Goal: Information Seeking & Learning: Learn about a topic

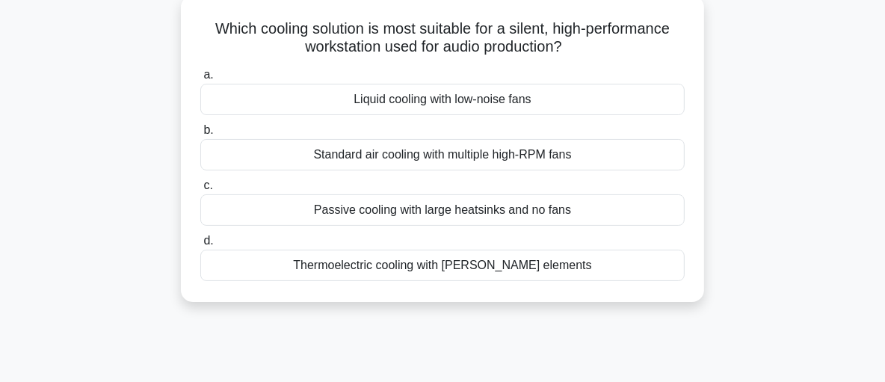
scroll to position [96, 0]
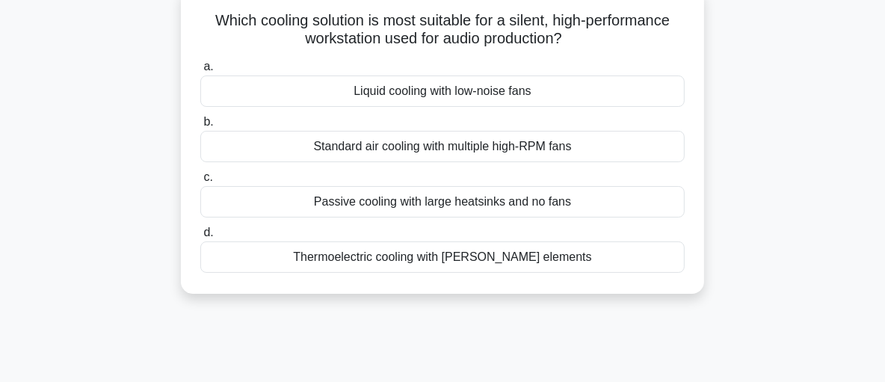
click at [603, 90] on div "Liquid cooling with low-noise fans" at bounding box center [442, 91] width 485 height 31
click at [200, 72] on input "a. Liquid cooling with low-noise fans" at bounding box center [200, 67] width 0 height 10
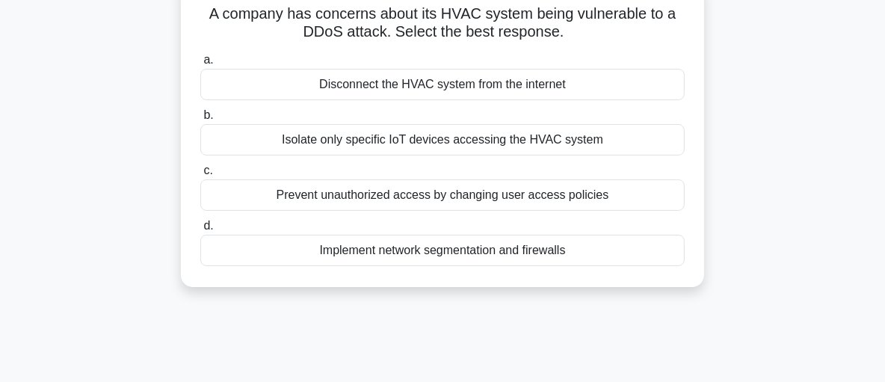
scroll to position [112, 0]
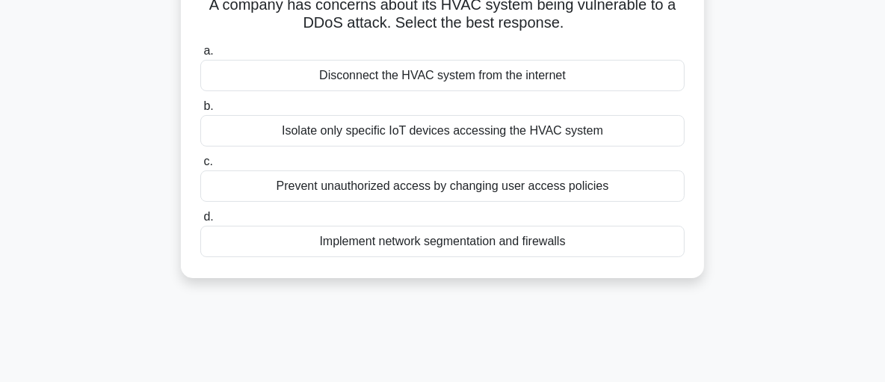
click at [581, 246] on div "Implement network segmentation and firewalls" at bounding box center [442, 241] width 485 height 31
click at [200, 222] on input "d. Implement network segmentation and firewalls" at bounding box center [200, 217] width 0 height 10
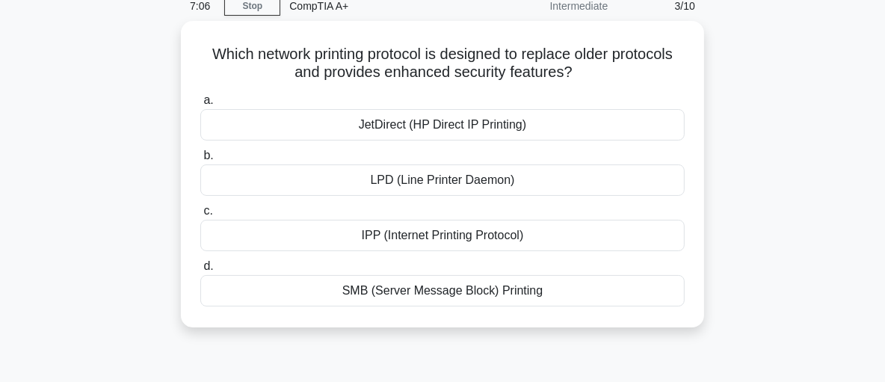
scroll to position [69, 0]
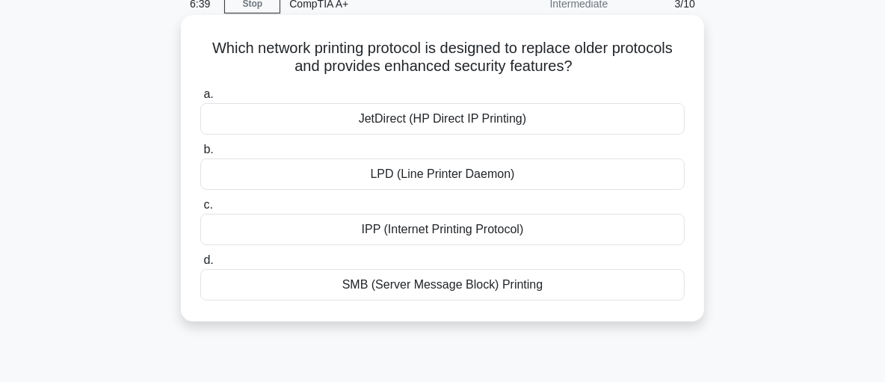
click at [532, 287] on div "SMB (Server Message Block) Printing" at bounding box center [442, 284] width 485 height 31
click at [200, 265] on input "d. SMB (Server Message Block) Printing" at bounding box center [200, 261] width 0 height 10
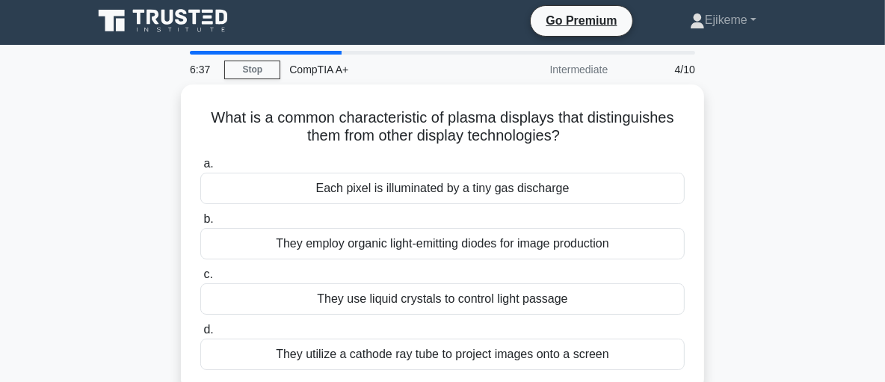
scroll to position [0, 0]
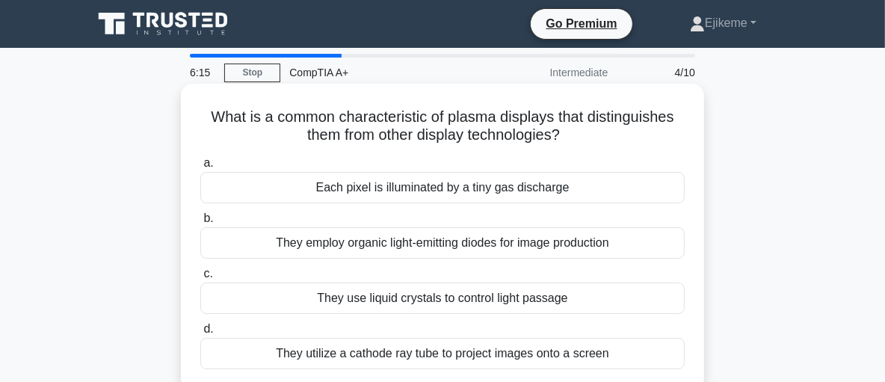
click at [517, 251] on div "They employ organic light-emitting diodes for image production" at bounding box center [442, 242] width 485 height 31
click at [200, 224] on input "b. They employ organic light-emitting diodes for image production" at bounding box center [200, 219] width 0 height 10
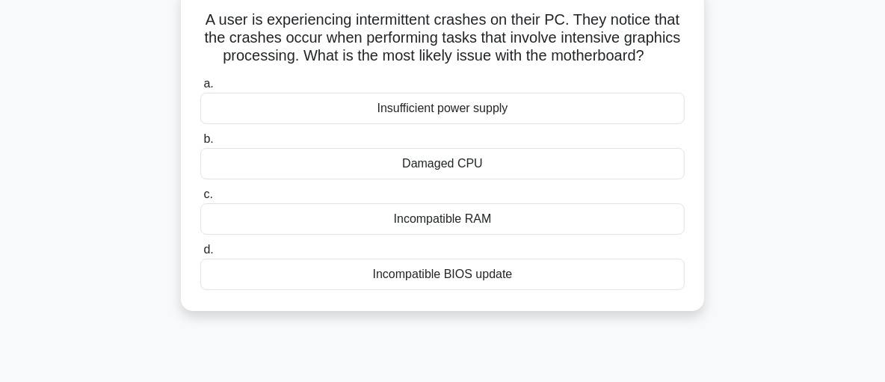
scroll to position [102, 0]
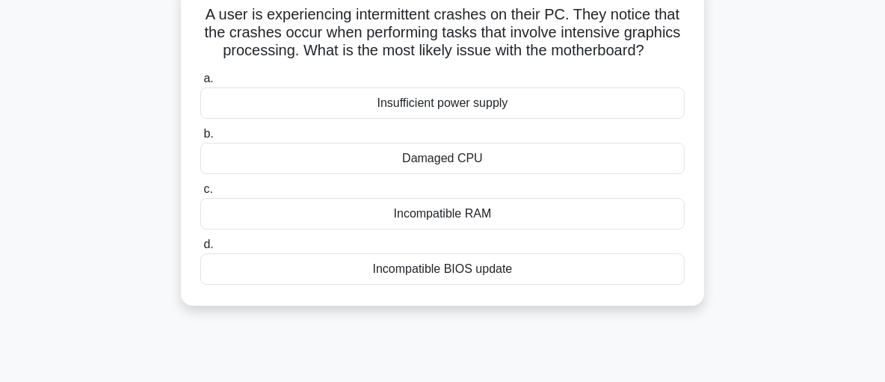
click at [437, 230] on div "Incompatible RAM" at bounding box center [442, 213] width 485 height 31
click at [200, 194] on input "c. Incompatible RAM" at bounding box center [200, 190] width 0 height 10
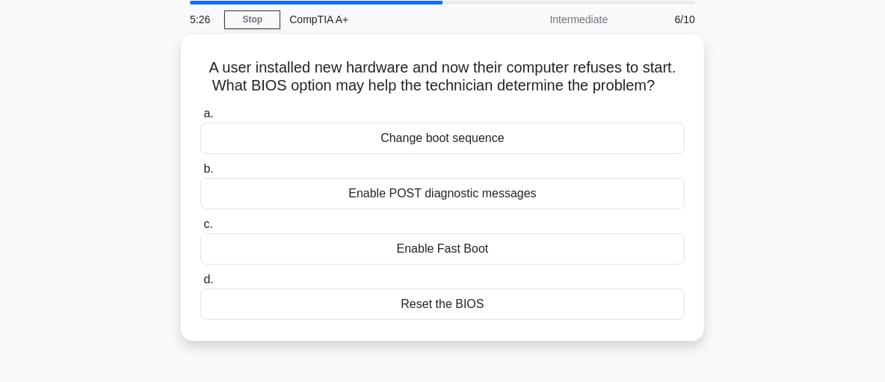
scroll to position [55, 0]
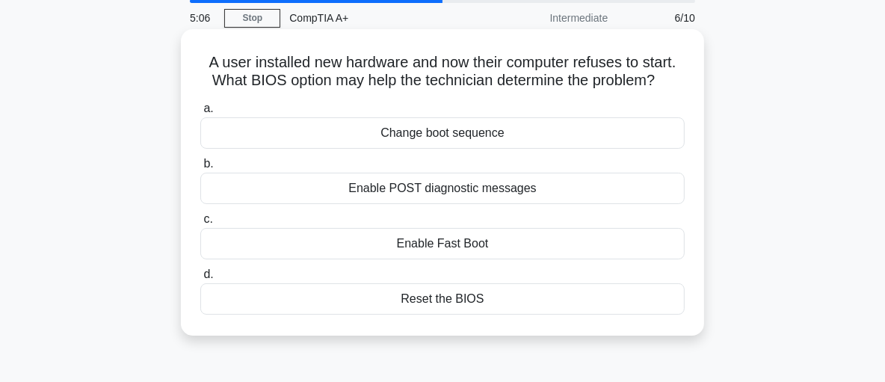
click at [538, 194] on div "Enable POST diagnostic messages" at bounding box center [442, 188] width 485 height 31
click at [200, 169] on input "b. Enable POST diagnostic messages" at bounding box center [200, 164] width 0 height 10
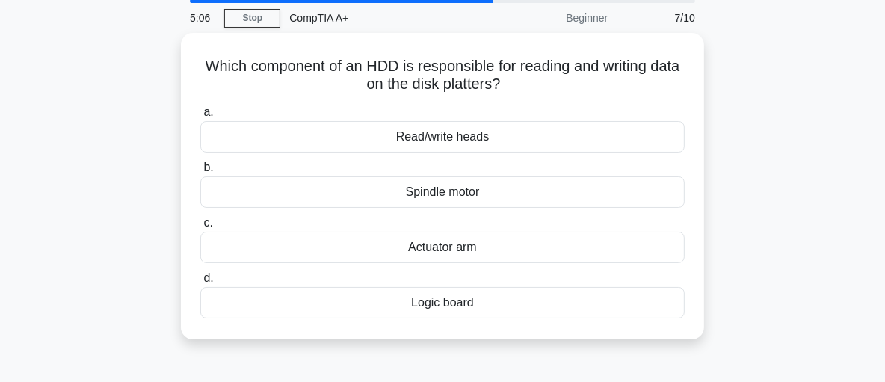
scroll to position [0, 0]
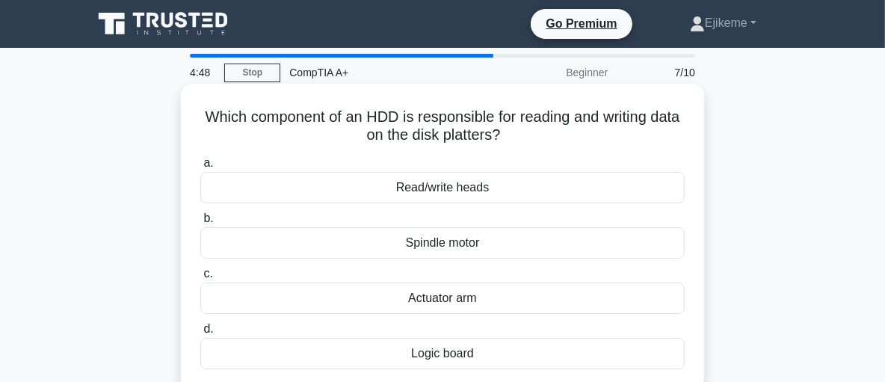
click at [517, 194] on div "Read/write heads" at bounding box center [442, 187] width 485 height 31
click at [200, 168] on input "a. Read/write heads" at bounding box center [200, 164] width 0 height 10
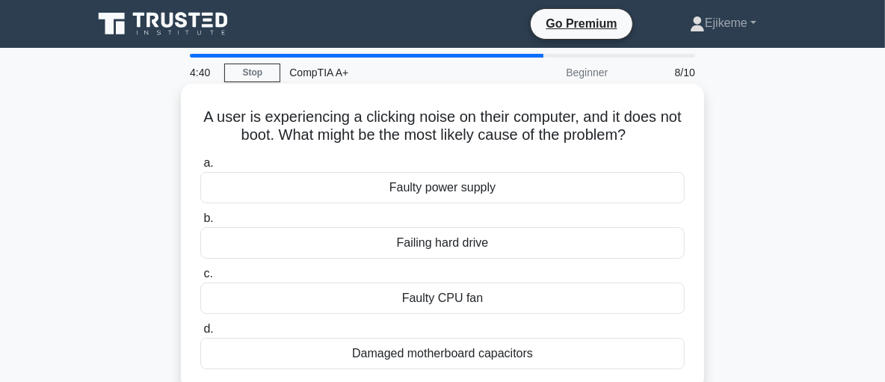
click at [508, 245] on div "Failing hard drive" at bounding box center [442, 242] width 485 height 31
click at [200, 224] on input "b. Failing hard drive" at bounding box center [200, 219] width 0 height 10
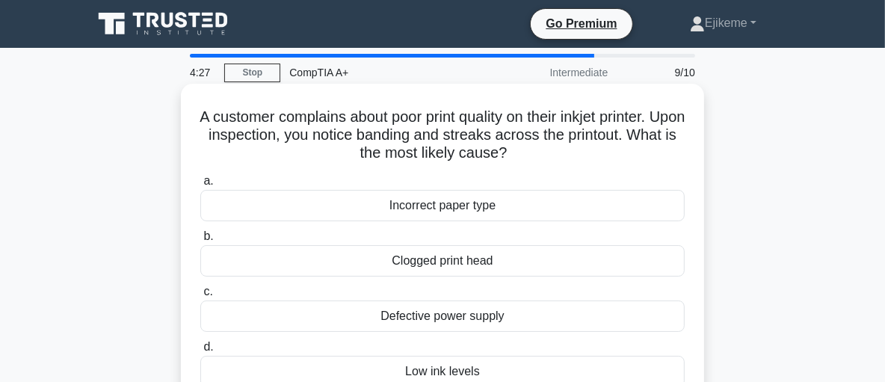
click at [499, 260] on div "Clogged print head" at bounding box center [442, 260] width 485 height 31
click at [200, 242] on input "b. Clogged print head" at bounding box center [200, 237] width 0 height 10
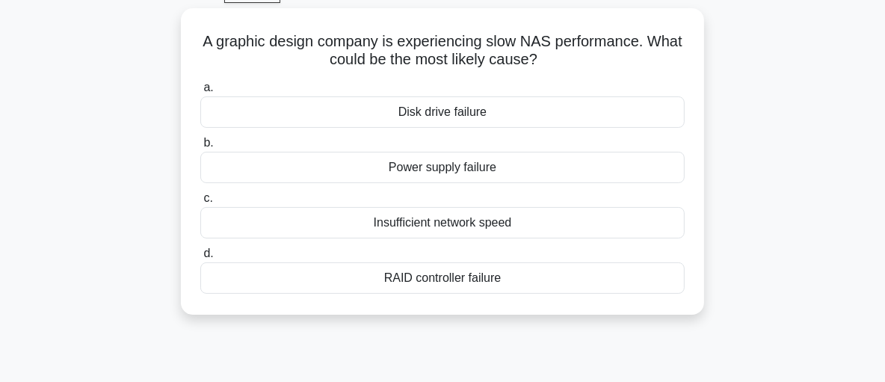
scroll to position [83, 0]
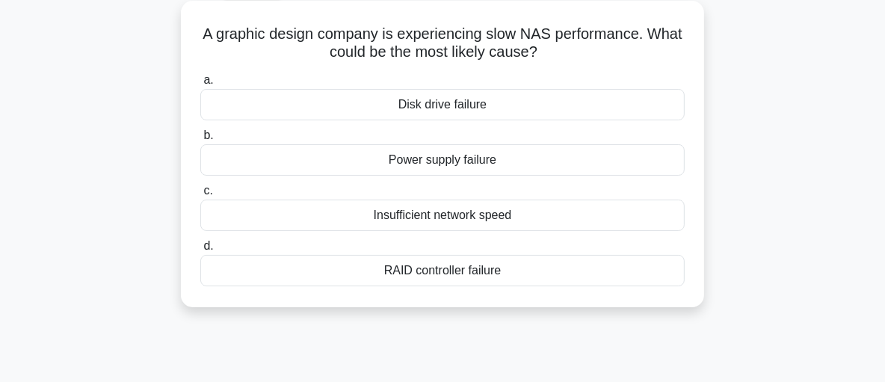
click at [568, 275] on div "RAID controller failure" at bounding box center [442, 270] width 485 height 31
click at [200, 251] on input "d. RAID controller failure" at bounding box center [200, 247] width 0 height 10
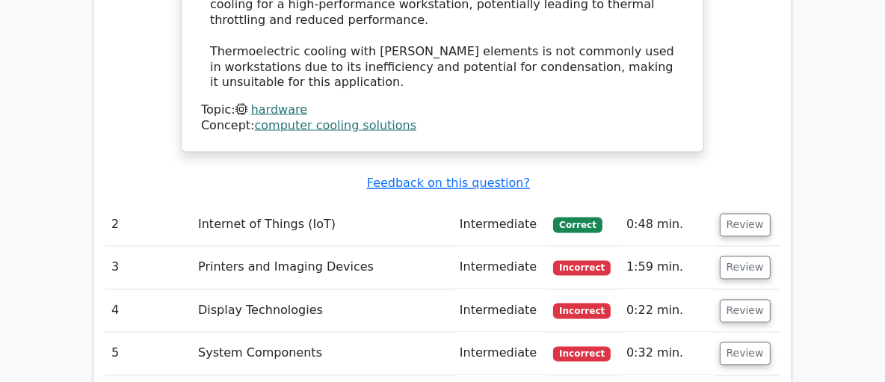
scroll to position [1960, 0]
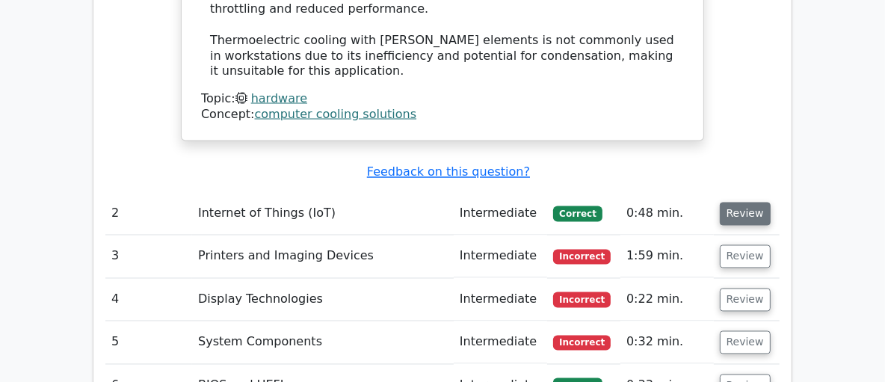
click at [747, 203] on button "Review" at bounding box center [745, 214] width 51 height 23
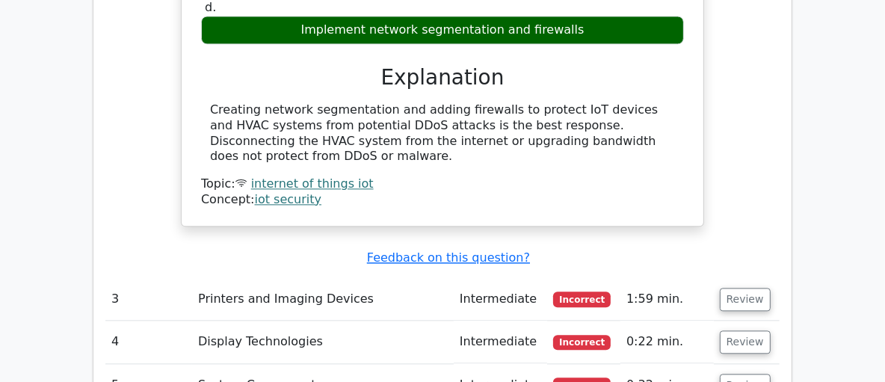
scroll to position [2417, 0]
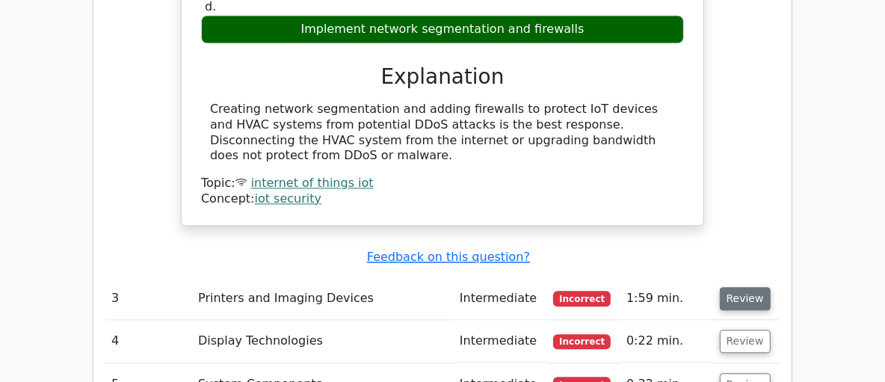
click at [748, 287] on button "Review" at bounding box center [745, 298] width 51 height 23
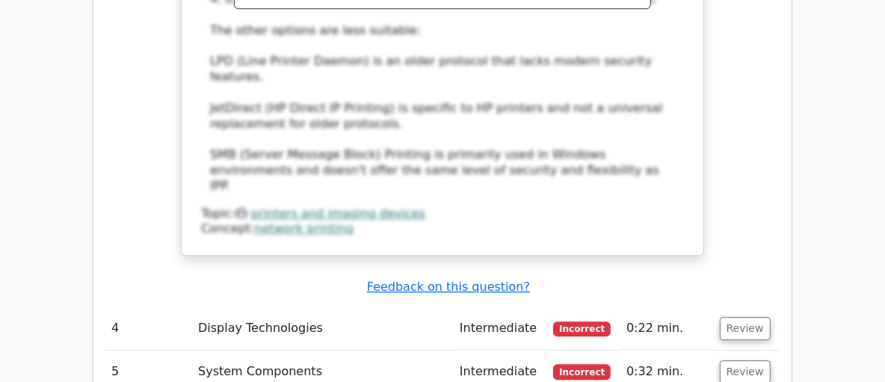
scroll to position [3194, 0]
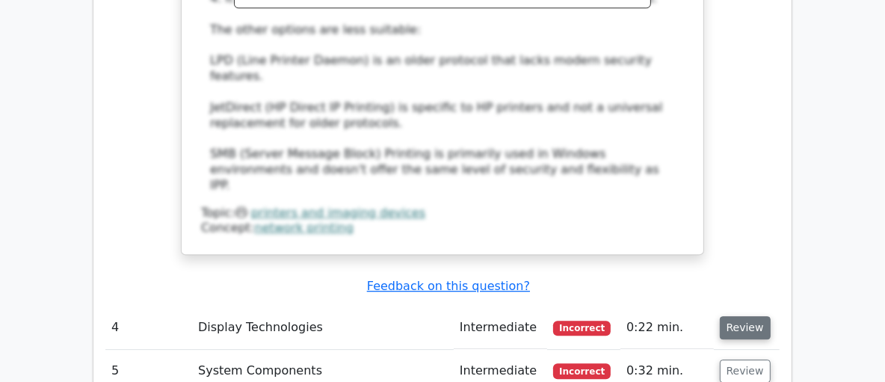
click at [744, 316] on button "Review" at bounding box center [745, 327] width 51 height 23
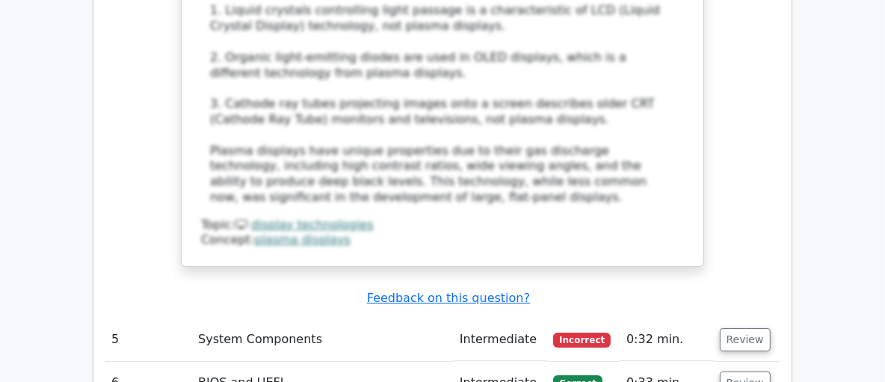
scroll to position [4051, 0]
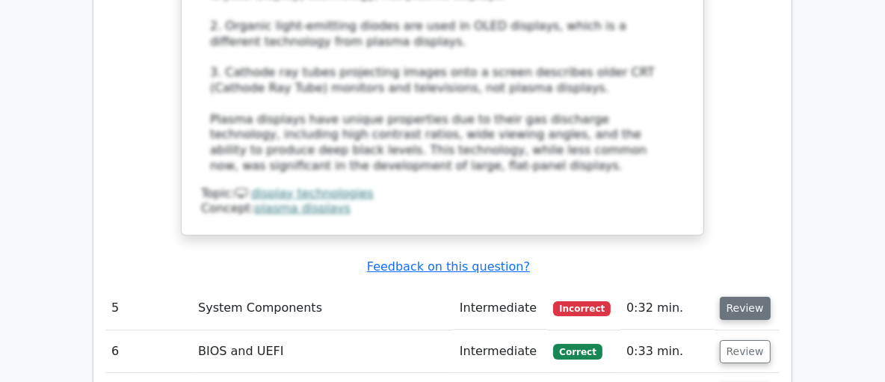
click at [742, 297] on button "Review" at bounding box center [745, 308] width 51 height 23
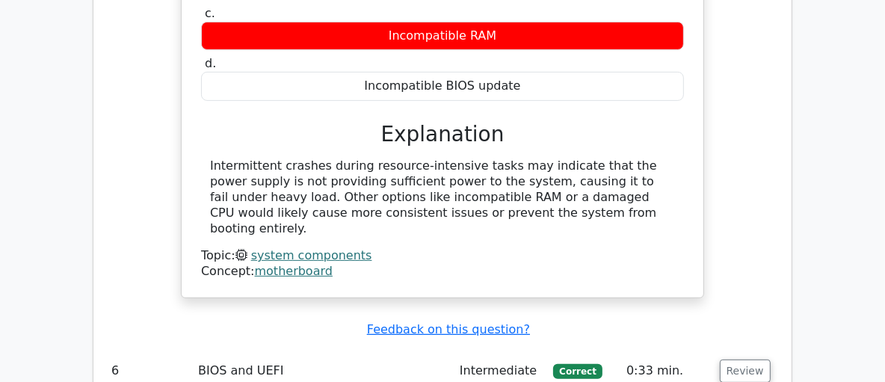
scroll to position [4583, 0]
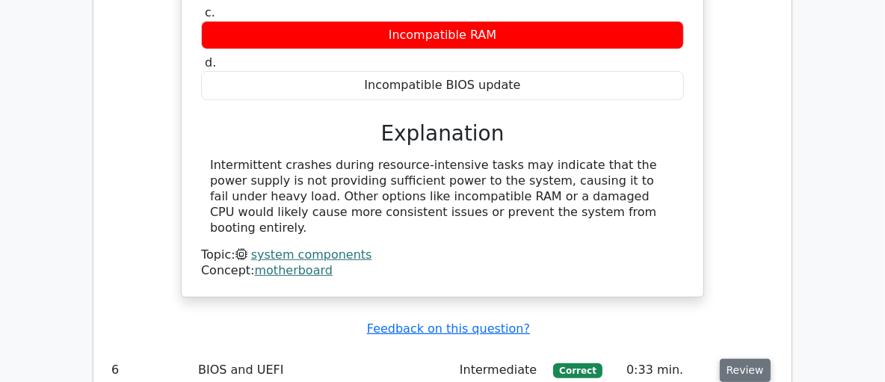
click at [758, 359] on button "Review" at bounding box center [745, 370] width 51 height 23
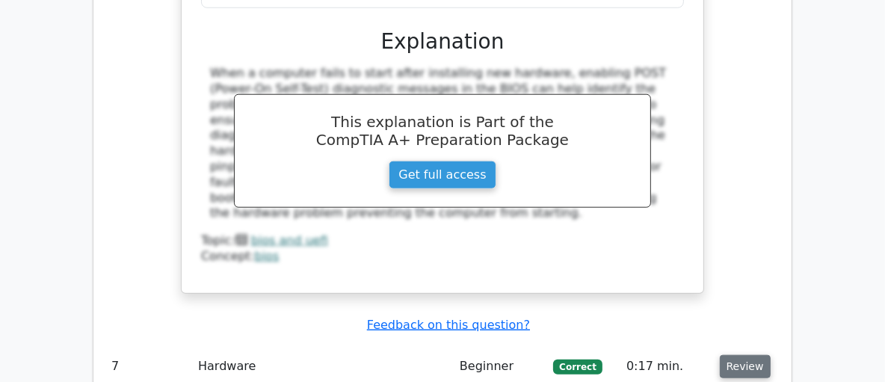
click at [736, 355] on button "Review" at bounding box center [745, 366] width 51 height 23
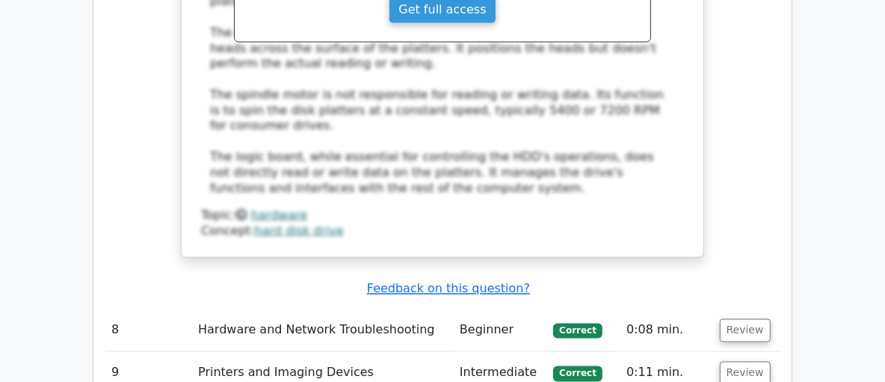
scroll to position [6064, 0]
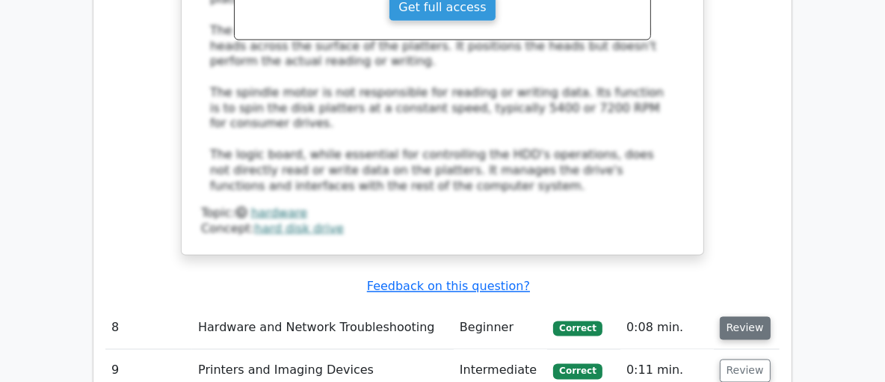
click at [739, 317] on button "Review" at bounding box center [745, 328] width 51 height 23
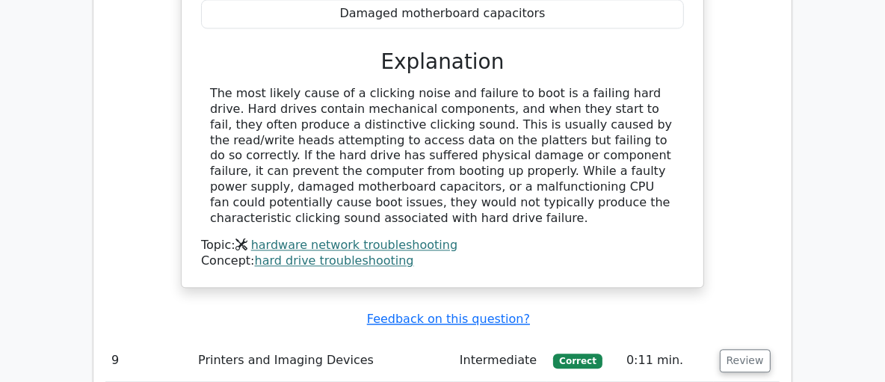
scroll to position [6676, 0]
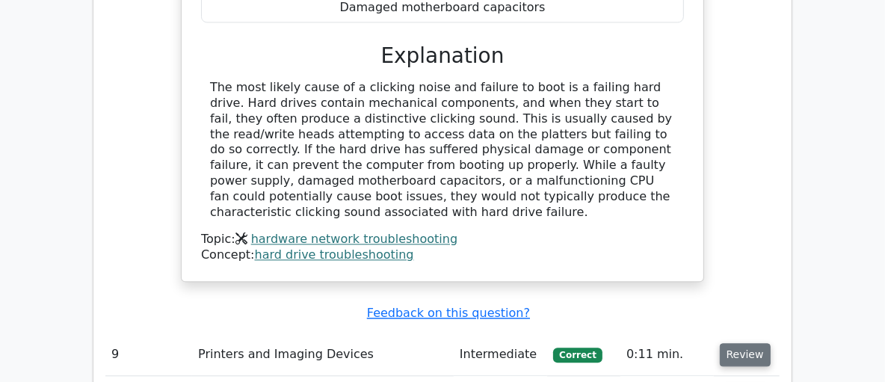
click at [747, 343] on button "Review" at bounding box center [745, 354] width 51 height 23
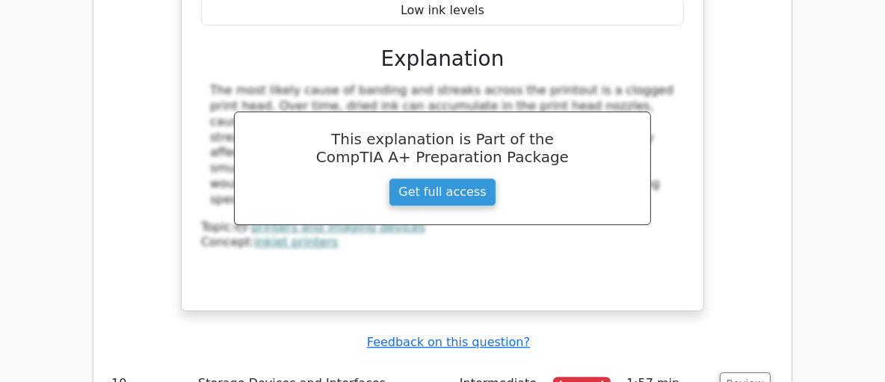
scroll to position [0, 0]
click at [745, 372] on button "Review" at bounding box center [745, 383] width 51 height 23
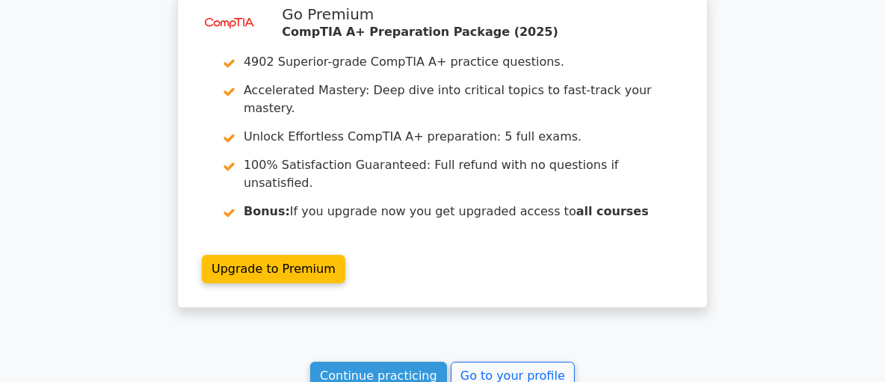
scroll to position [8412, 0]
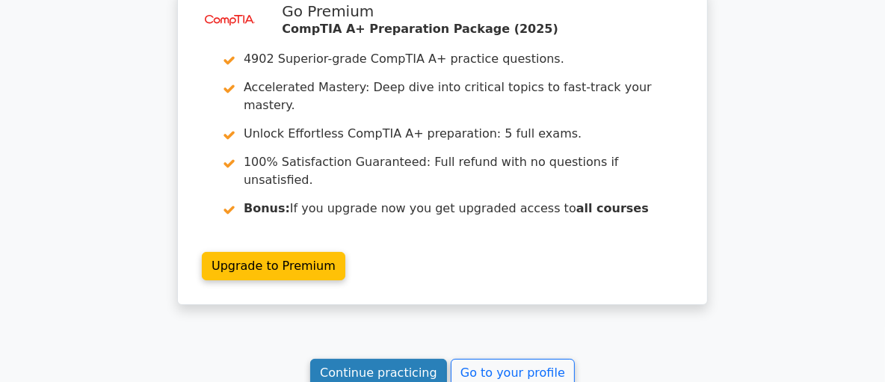
click at [369, 359] on link "Continue practicing" at bounding box center [378, 373] width 137 height 28
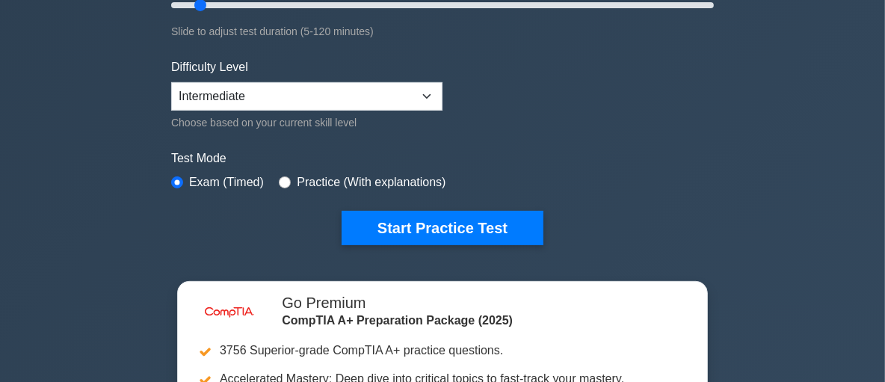
scroll to position [330, 0]
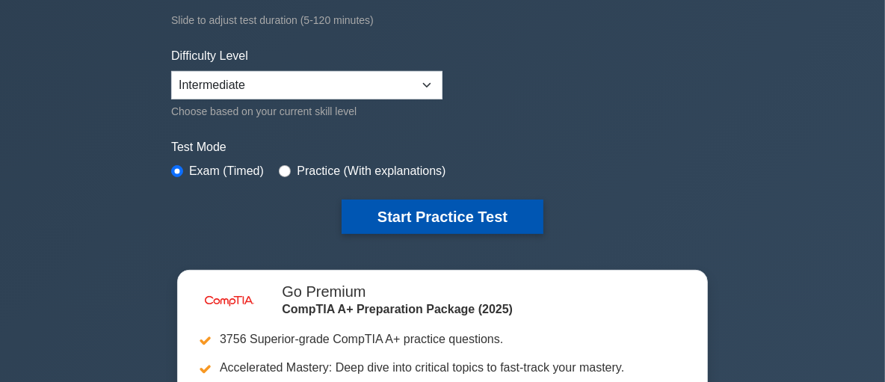
click at [421, 225] on button "Start Practice Test" at bounding box center [443, 217] width 202 height 34
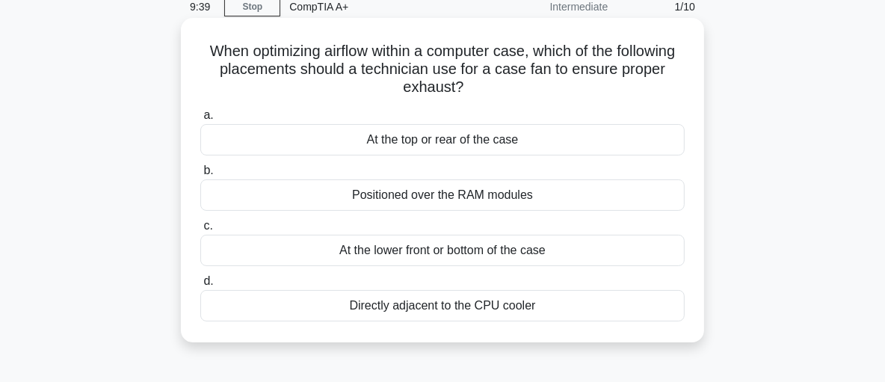
scroll to position [68, 0]
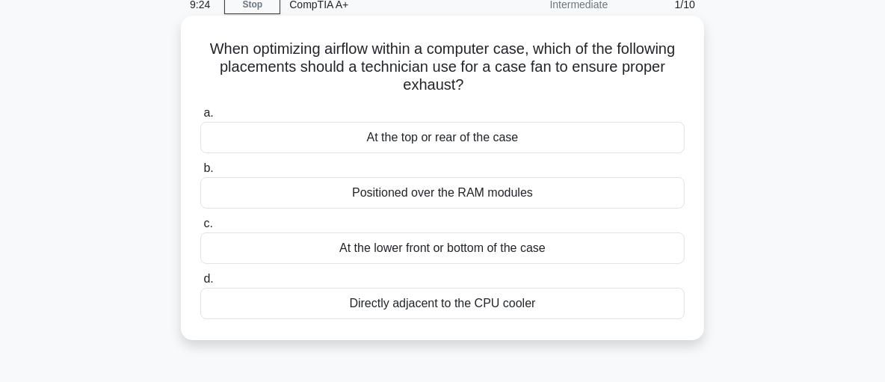
click at [320, 246] on div "At the lower front or bottom of the case" at bounding box center [442, 248] width 485 height 31
click at [200, 229] on input "c. At the lower front or bottom of the case" at bounding box center [200, 224] width 0 height 10
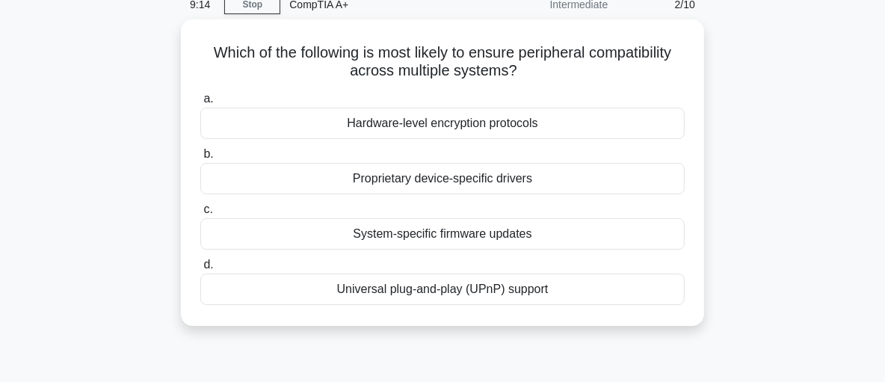
scroll to position [0, 0]
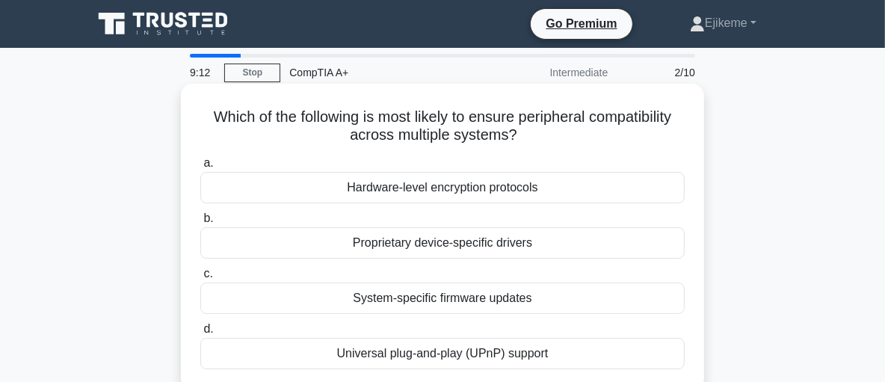
click at [349, 369] on div "Universal plug-and-play (UPnP) support" at bounding box center [442, 353] width 485 height 31
click at [200, 334] on input "d. Universal plug-and-play (UPnP) support" at bounding box center [200, 330] width 0 height 10
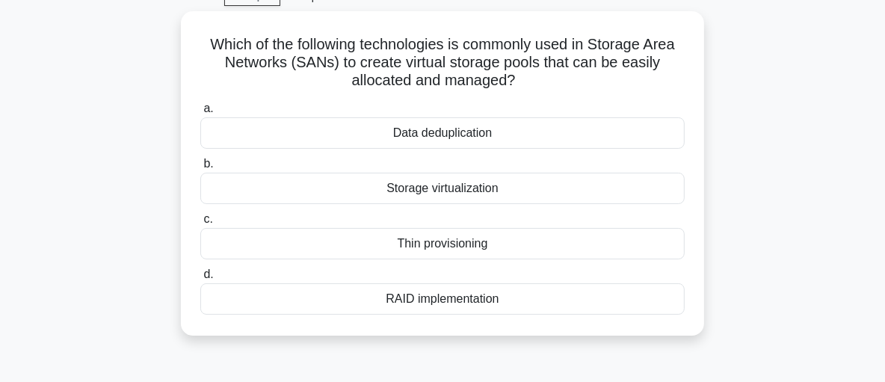
scroll to position [79, 0]
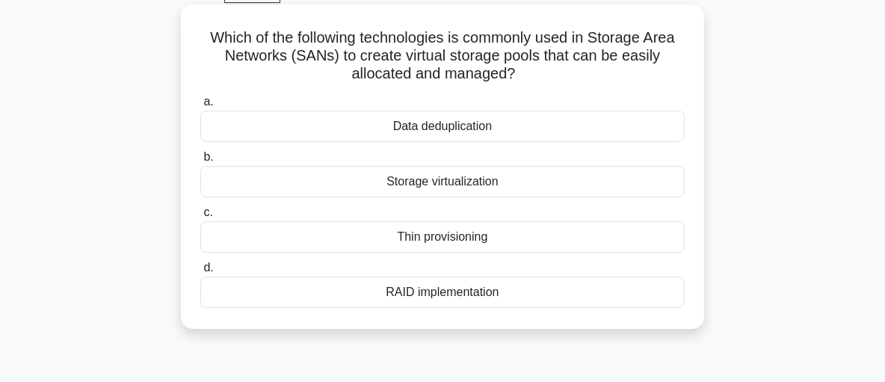
click at [378, 240] on div "Thin provisioning" at bounding box center [442, 236] width 485 height 31
click at [200, 218] on input "c. Thin provisioning" at bounding box center [200, 213] width 0 height 10
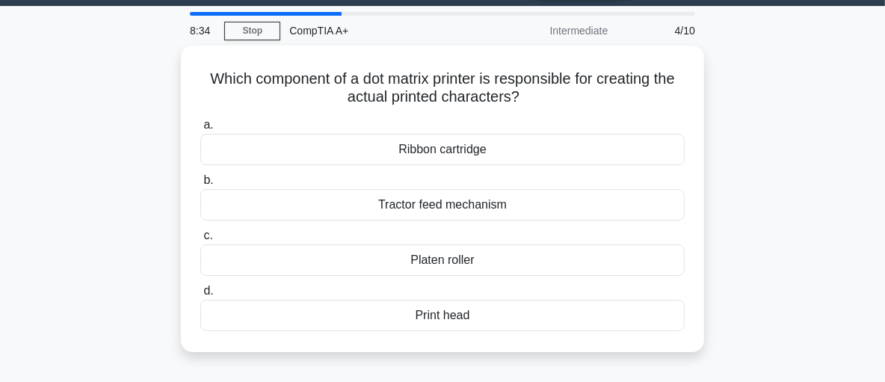
scroll to position [43, 0]
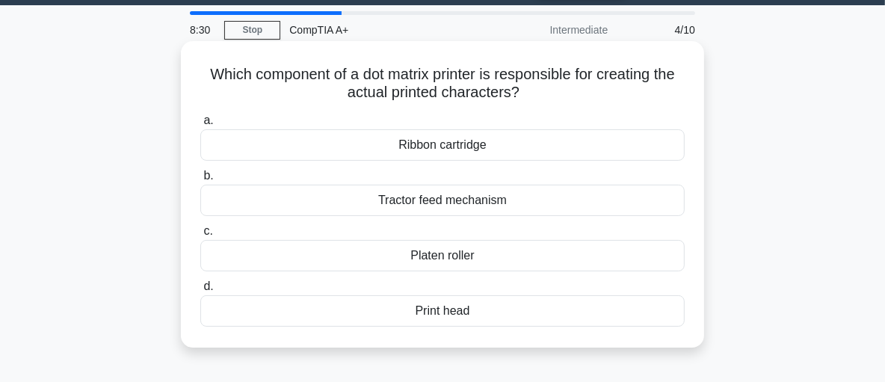
click at [288, 317] on div "Print head" at bounding box center [442, 310] width 485 height 31
click at [200, 292] on input "d. Print head" at bounding box center [200, 287] width 0 height 10
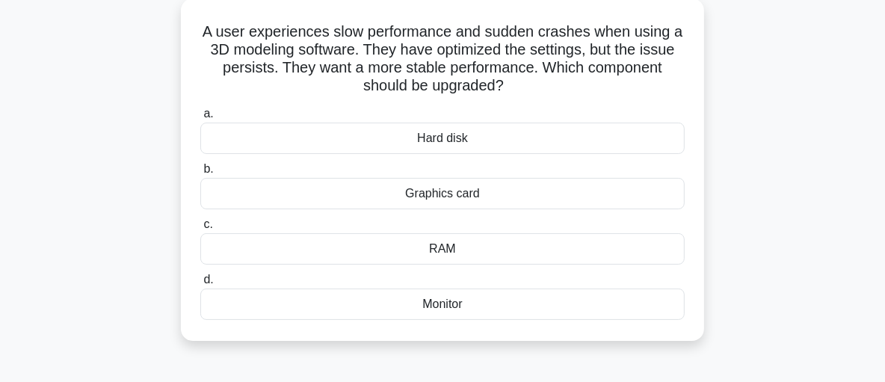
scroll to position [90, 0]
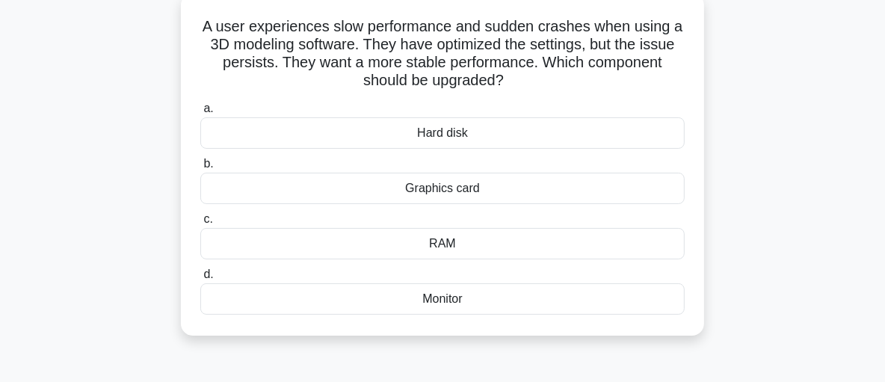
click at [288, 191] on div "Graphics card" at bounding box center [442, 188] width 485 height 31
click at [200, 169] on input "b. Graphics card" at bounding box center [200, 164] width 0 height 10
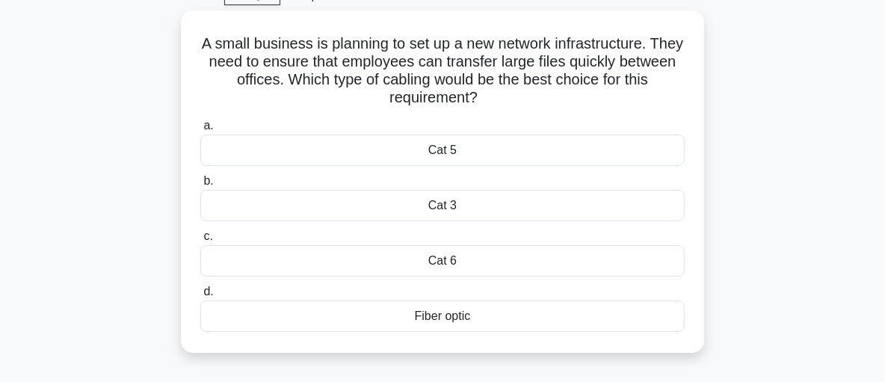
scroll to position [78, 0]
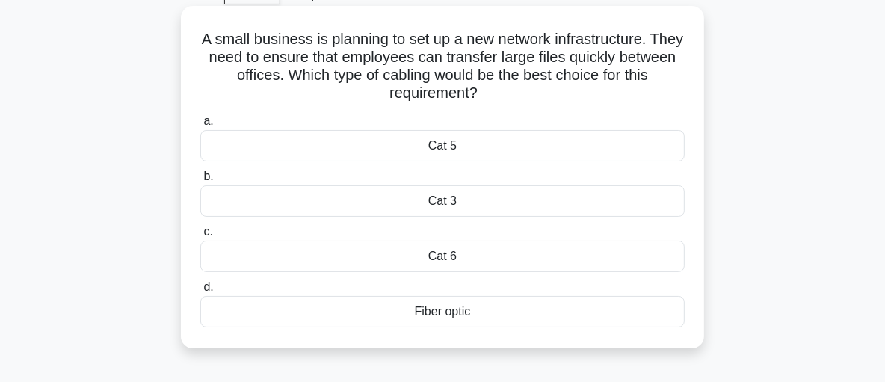
click at [251, 259] on div "Cat 6" at bounding box center [442, 256] width 485 height 31
click at [200, 237] on input "c. Cat 6" at bounding box center [200, 232] width 0 height 10
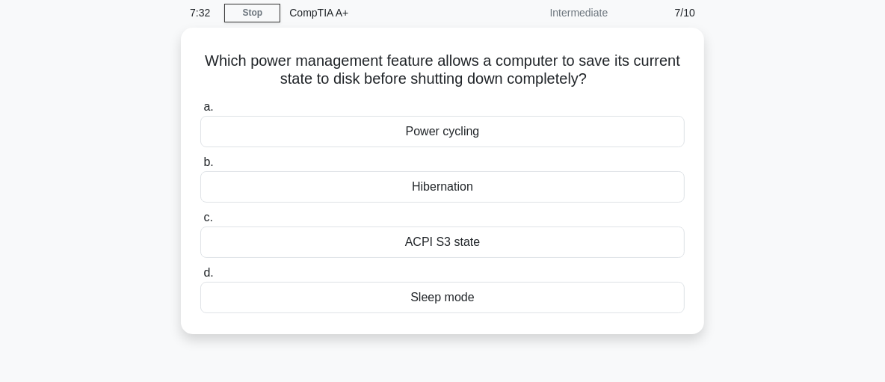
scroll to position [61, 0]
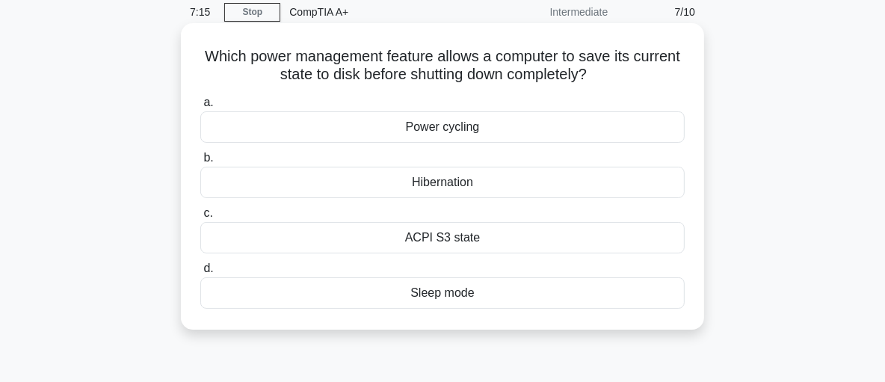
click at [274, 242] on div "ACPI S3 state" at bounding box center [442, 237] width 485 height 31
click at [200, 218] on input "c. ACPI S3 state" at bounding box center [200, 214] width 0 height 10
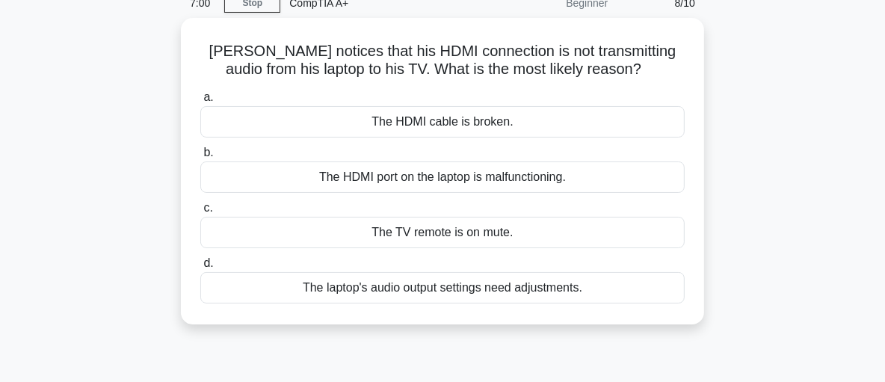
scroll to position [74, 0]
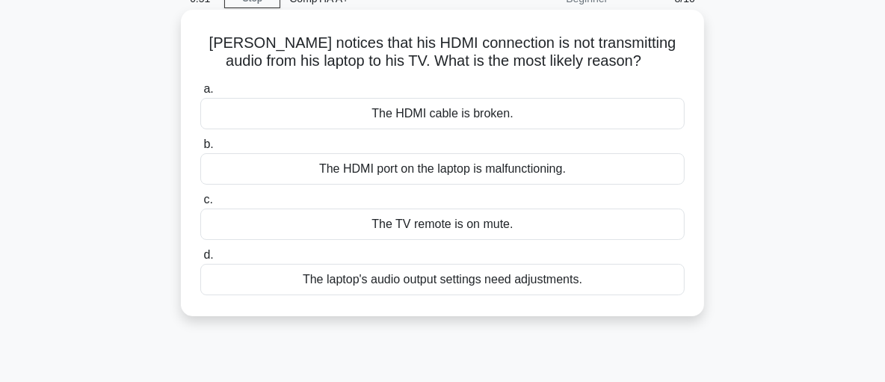
click at [339, 281] on div "The laptop's audio output settings need adjustments." at bounding box center [442, 279] width 485 height 31
click at [200, 260] on input "d. The laptop's audio output settings need adjustments." at bounding box center [200, 255] width 0 height 10
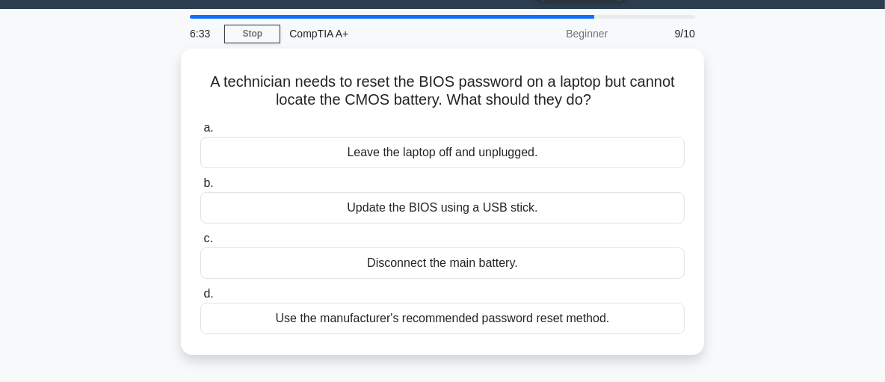
scroll to position [42, 0]
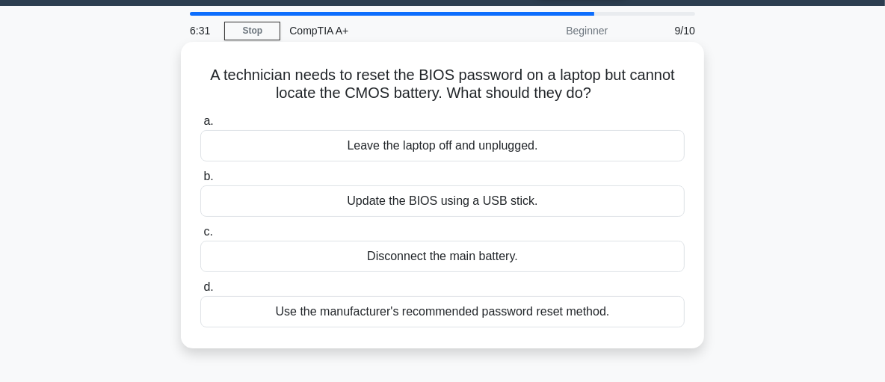
click at [272, 315] on div "Use the manufacturer's recommended password reset method." at bounding box center [442, 311] width 485 height 31
click at [200, 292] on input "d. Use the manufacturer's recommended password reset method." at bounding box center [200, 288] width 0 height 10
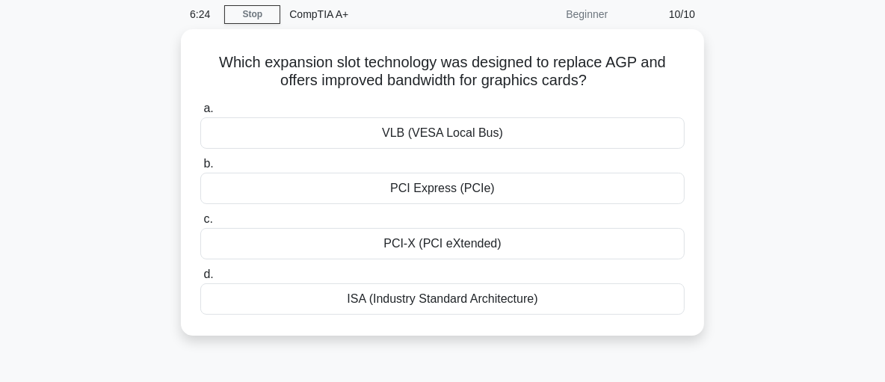
scroll to position [60, 0]
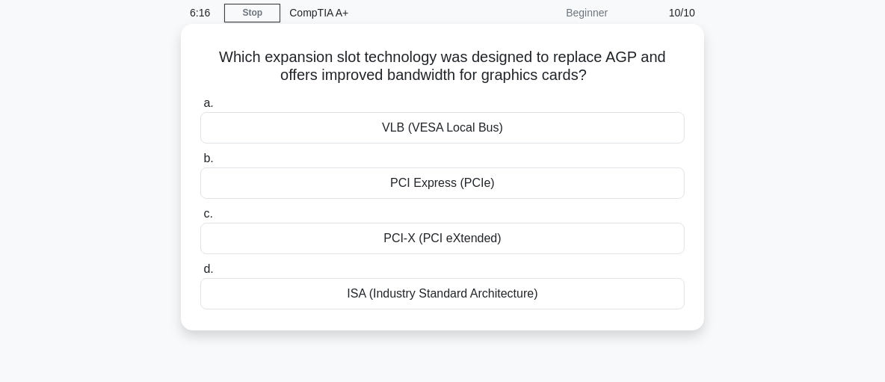
click at [253, 240] on div "PCI-X (PCI eXtended)" at bounding box center [442, 238] width 485 height 31
click at [200, 219] on input "c. PCI-X (PCI eXtended)" at bounding box center [200, 214] width 0 height 10
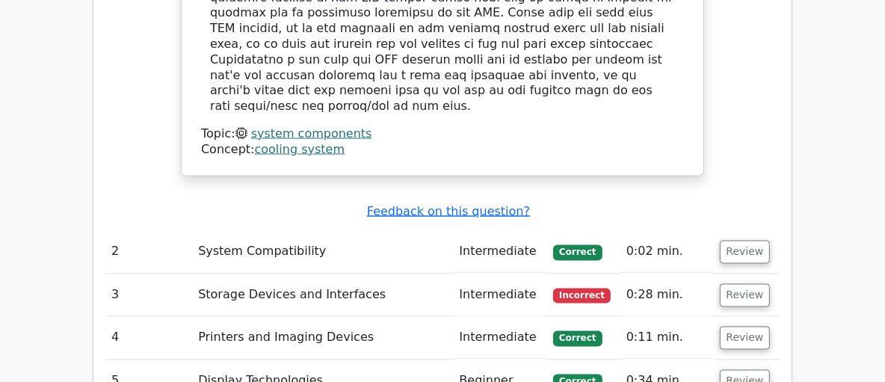
scroll to position [1887, 0]
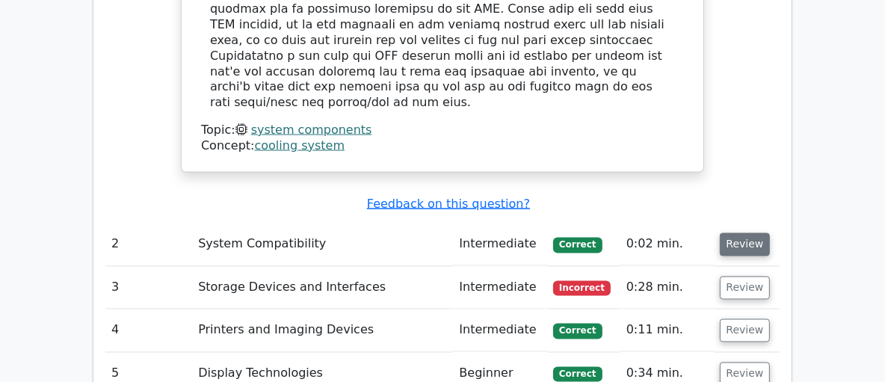
click at [742, 233] on button "Review" at bounding box center [745, 244] width 51 height 23
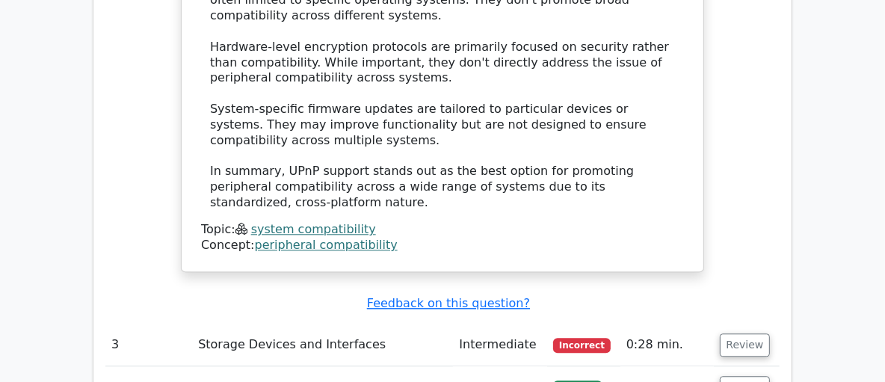
scroll to position [2672, 0]
click at [757, 333] on button "Review" at bounding box center [745, 344] width 51 height 23
click at [748, 333] on button "Review" at bounding box center [745, 344] width 51 height 23
click at [742, 333] on button "Review" at bounding box center [745, 344] width 51 height 23
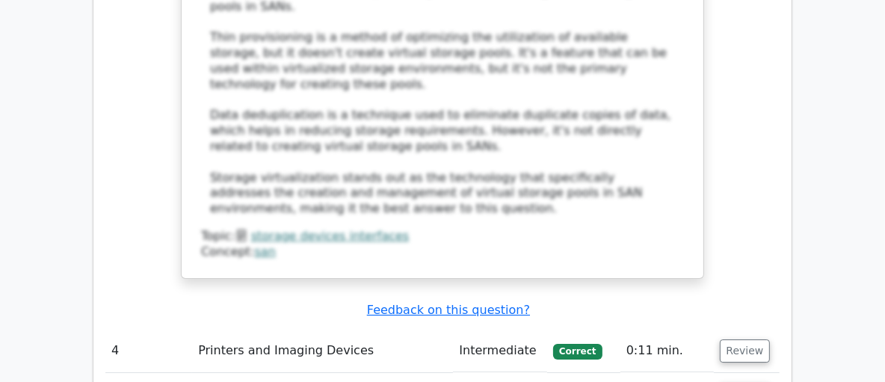
scroll to position [3573, 0]
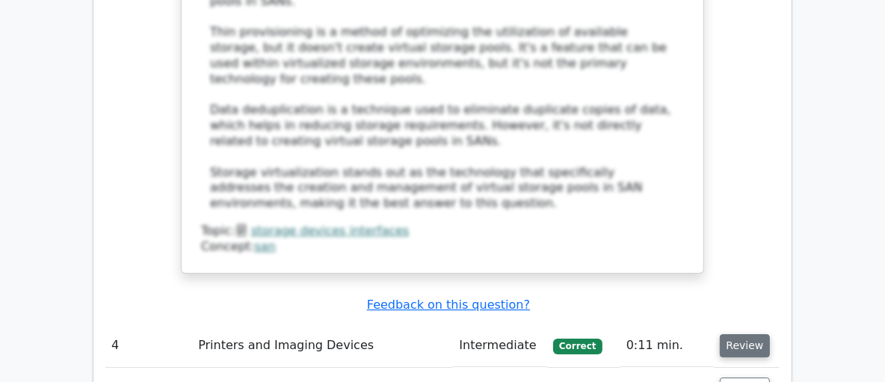
click at [726, 334] on button "Review" at bounding box center [745, 345] width 51 height 23
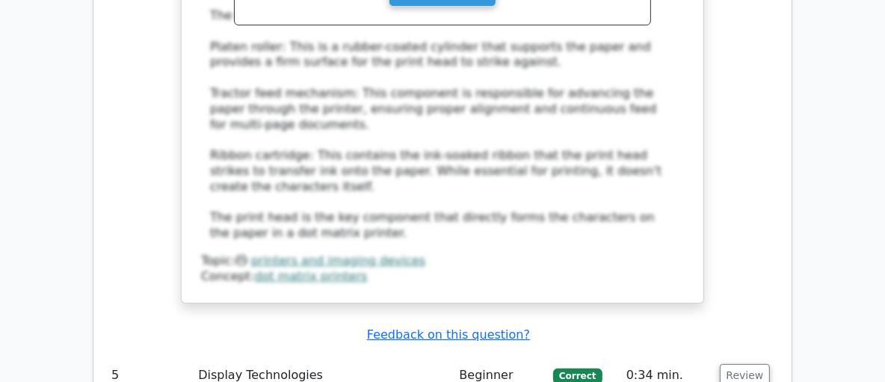
scroll to position [4383, 0]
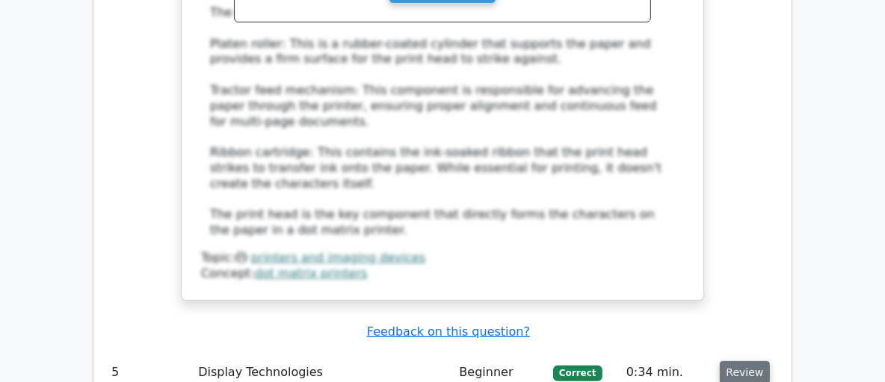
click at [739, 361] on button "Review" at bounding box center [745, 372] width 51 height 23
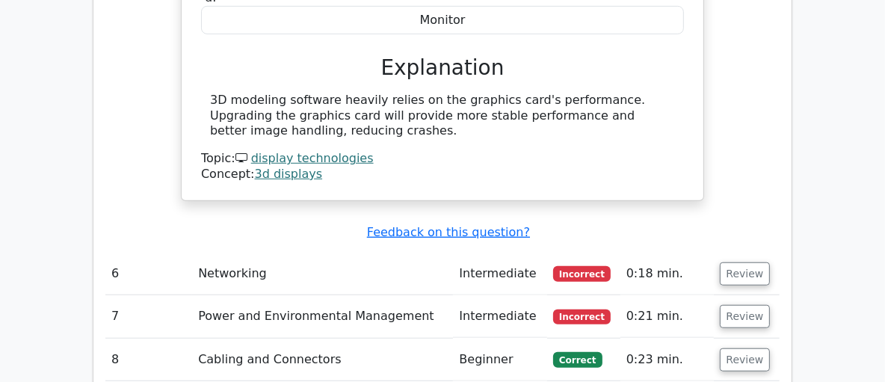
scroll to position [5058, 0]
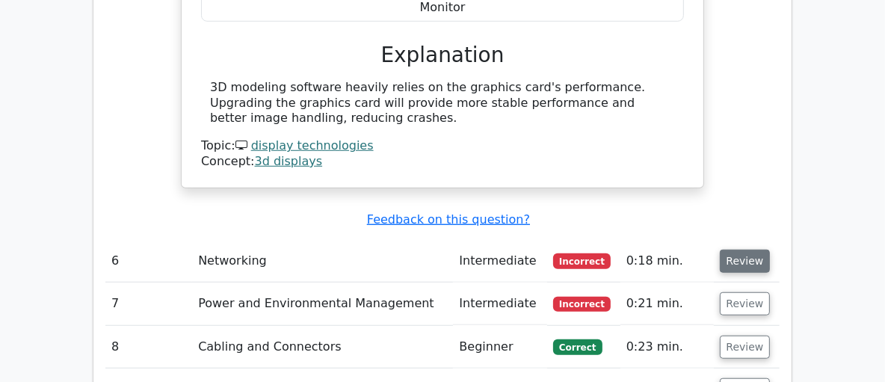
click at [740, 250] on button "Review" at bounding box center [745, 261] width 51 height 23
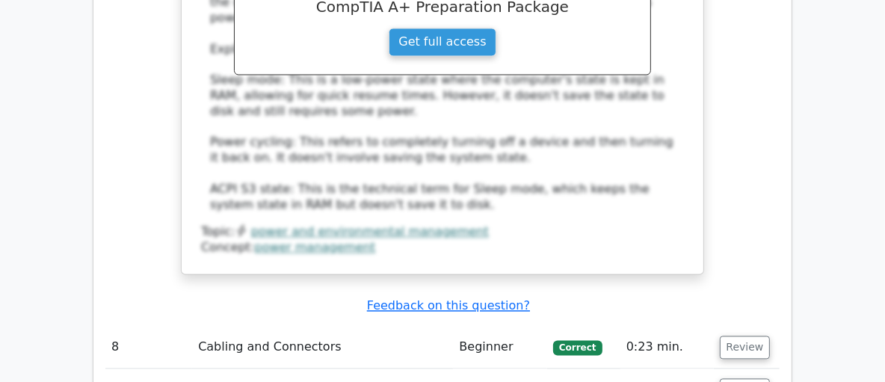
scroll to position [6419, 0]
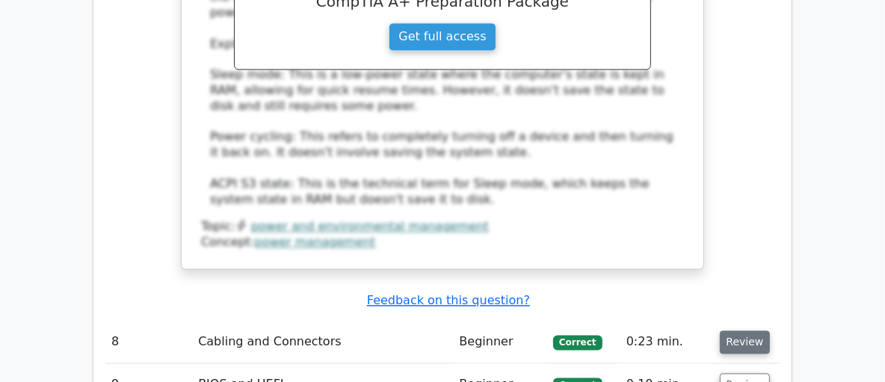
click at [737, 330] on button "Review" at bounding box center [745, 341] width 51 height 23
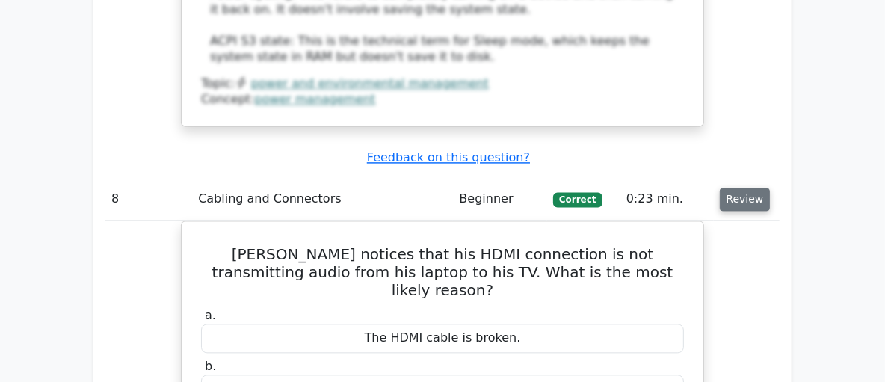
scroll to position [6576, 0]
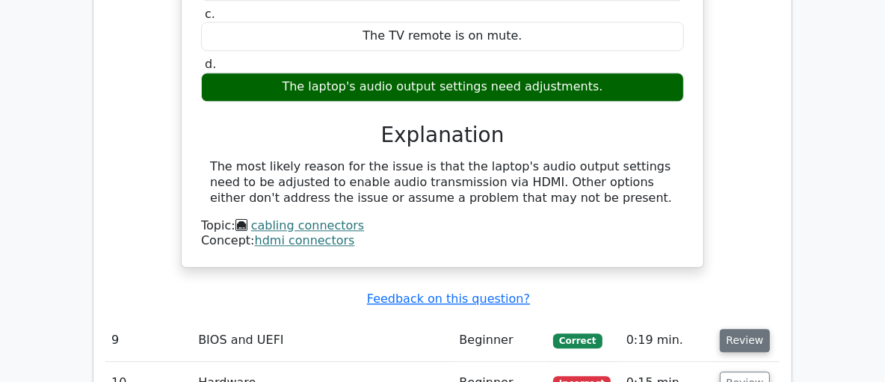
click at [745, 329] on button "Review" at bounding box center [745, 340] width 51 height 23
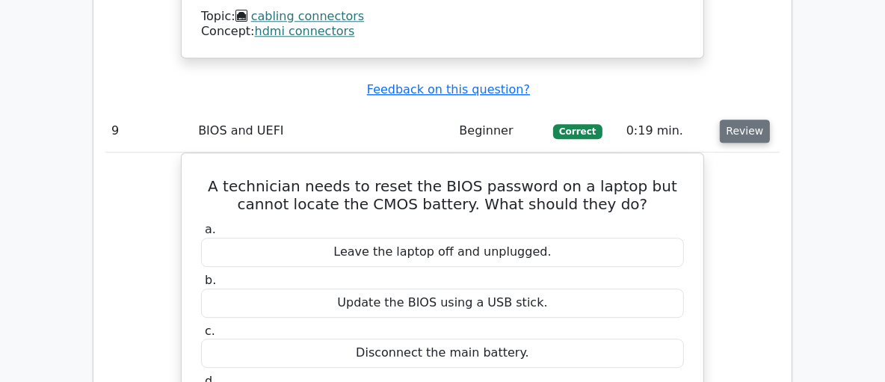
scroll to position [7179, 0]
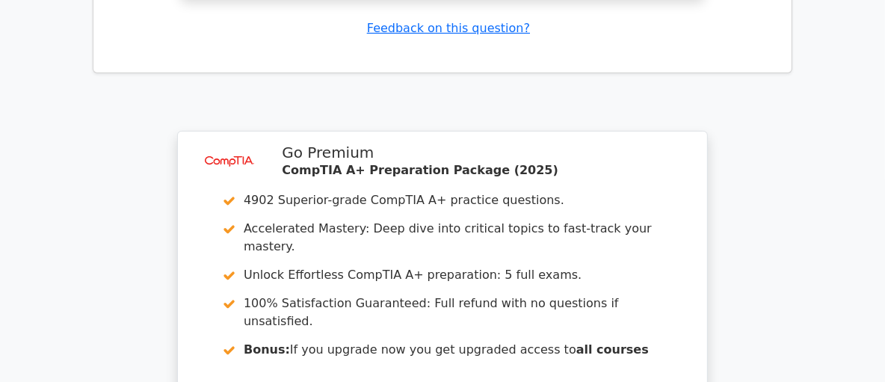
scroll to position [8745, 0]
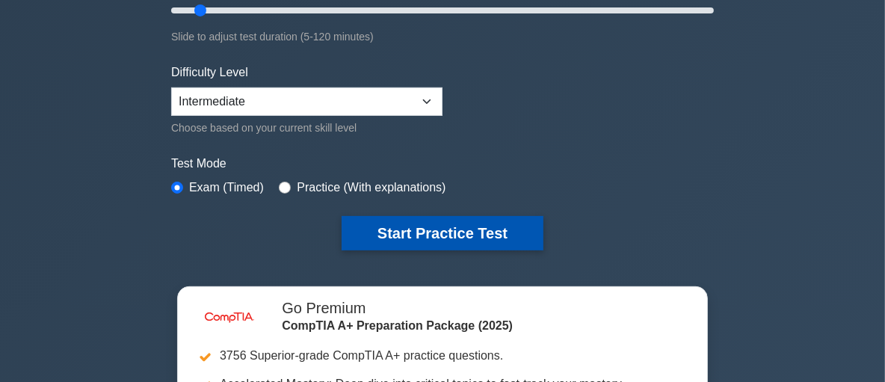
click at [398, 227] on button "Start Practice Test" at bounding box center [443, 233] width 202 height 34
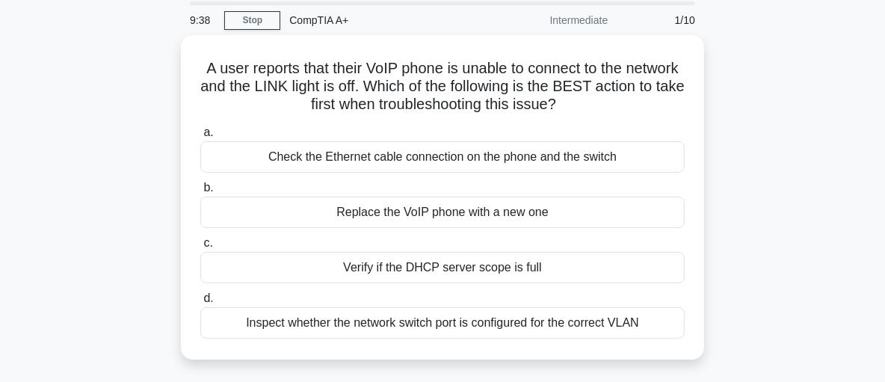
scroll to position [50, 0]
click at [627, 160] on div "Check the Ethernet cable connection on the phone and the switch" at bounding box center [442, 155] width 485 height 31
click at [200, 136] on input "a. Check the Ethernet cable connection on the phone and the switch" at bounding box center [200, 131] width 0 height 10
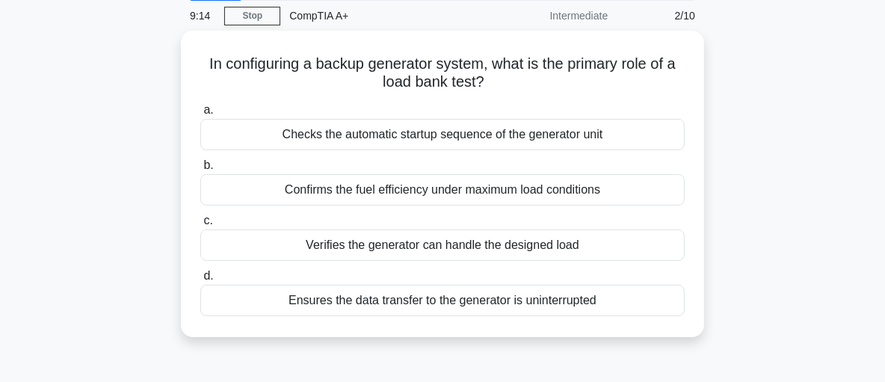
scroll to position [58, 0]
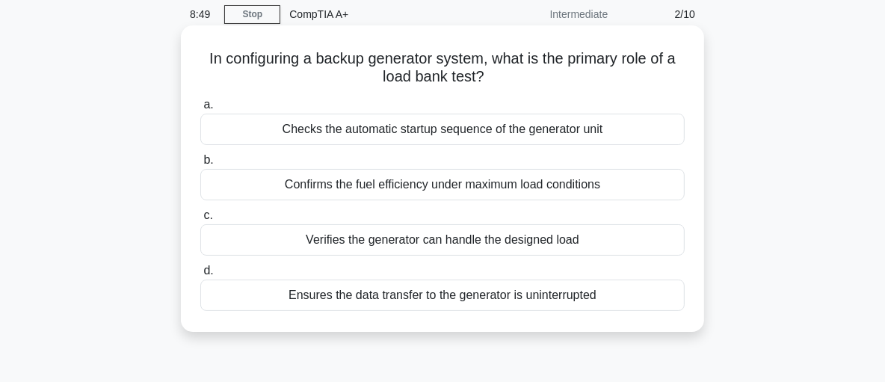
click at [295, 252] on div "Verifies the generator can handle the designed load" at bounding box center [442, 239] width 485 height 31
click at [200, 221] on input "c. Verifies the generator can handle the designed load" at bounding box center [200, 216] width 0 height 10
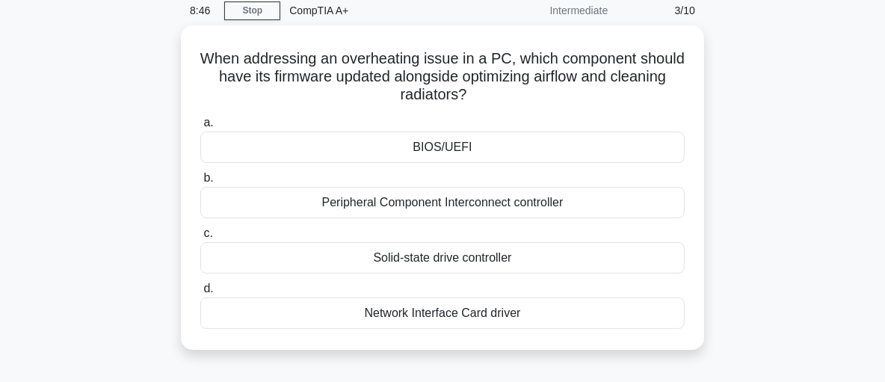
scroll to position [63, 0]
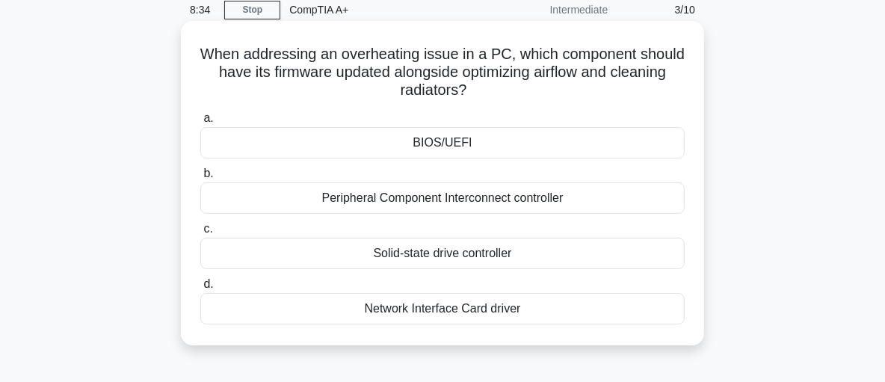
click at [390, 148] on div "BIOS/UEFI" at bounding box center [442, 142] width 485 height 31
click at [200, 123] on input "a. BIOS/[GEOGRAPHIC_DATA]" at bounding box center [200, 119] width 0 height 10
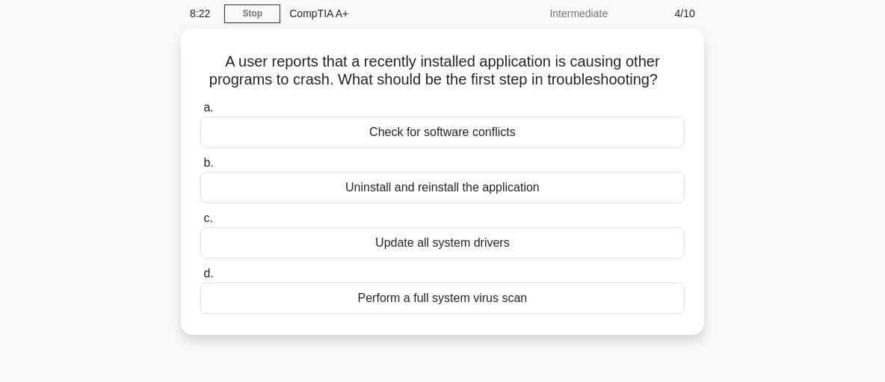
scroll to position [61, 0]
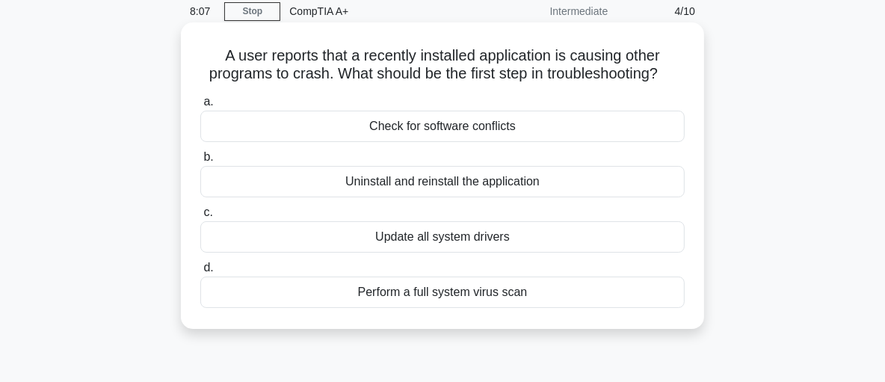
click at [326, 183] on div "Uninstall and reinstall the application" at bounding box center [442, 181] width 485 height 31
click at [200, 162] on input "b. Uninstall and reinstall the application" at bounding box center [200, 158] width 0 height 10
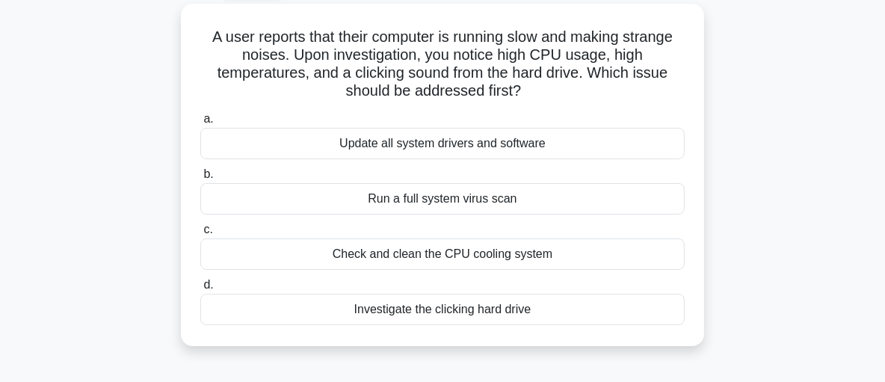
scroll to position [84, 0]
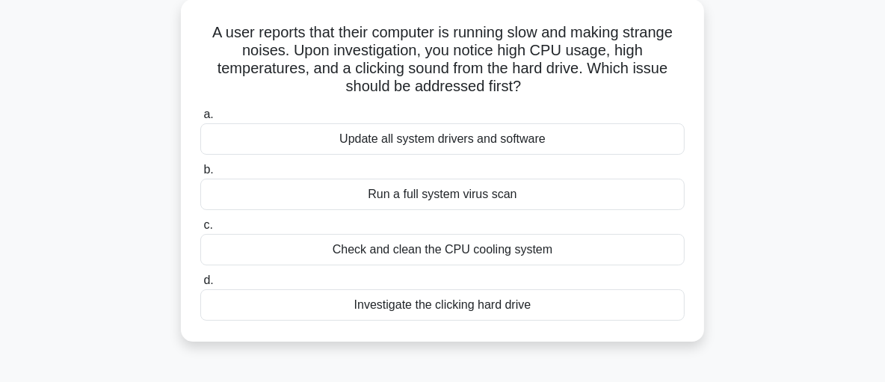
click at [291, 255] on div "Check and clean the CPU cooling system" at bounding box center [442, 249] width 485 height 31
click at [200, 230] on input "c. Check and clean the CPU cooling system" at bounding box center [200, 226] width 0 height 10
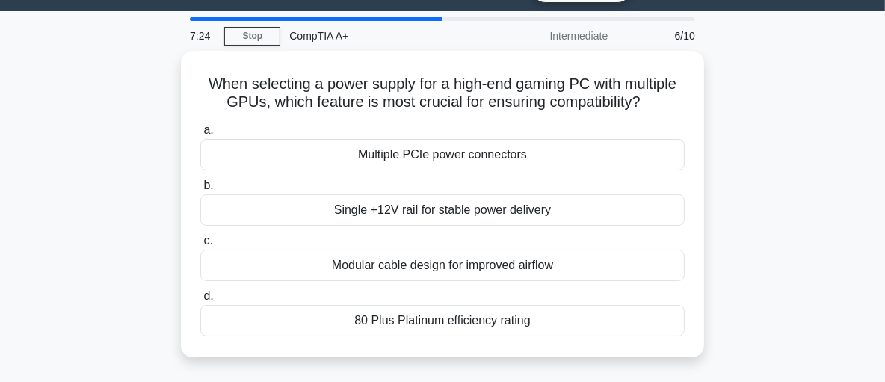
scroll to position [40, 0]
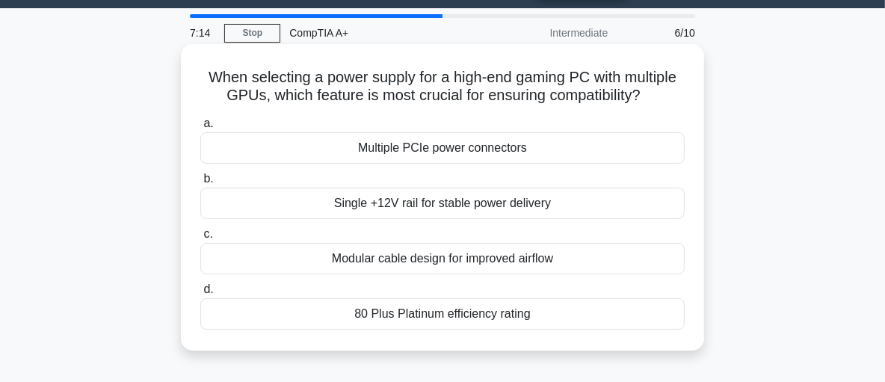
click at [256, 155] on div "Multiple PCIe power connectors" at bounding box center [442, 147] width 485 height 31
click at [200, 129] on input "a. Multiple PCIe power connectors" at bounding box center [200, 124] width 0 height 10
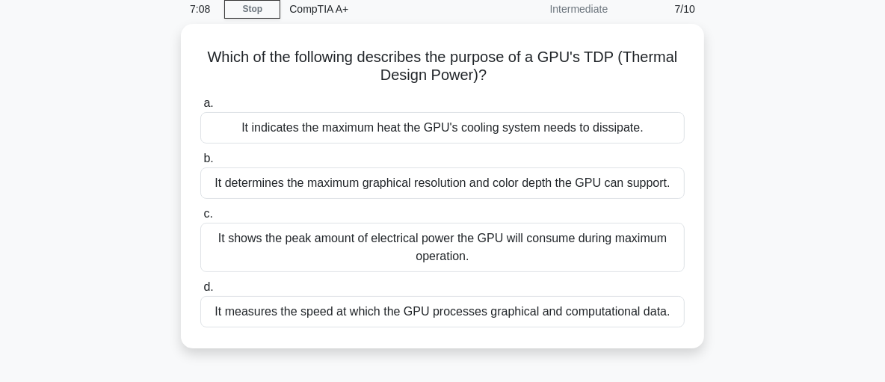
scroll to position [65, 0]
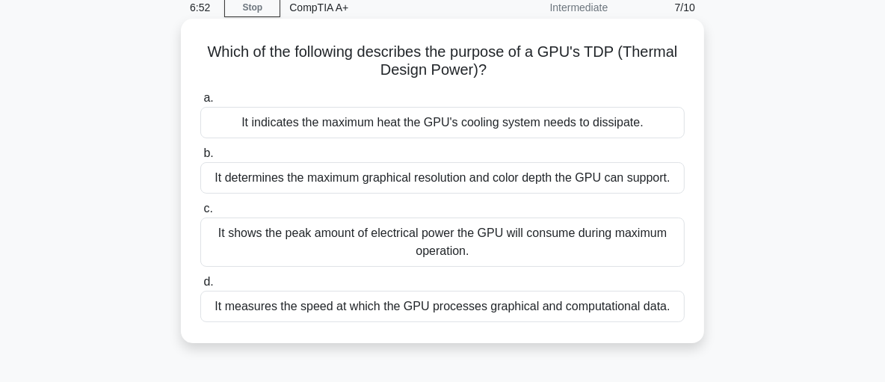
click at [250, 122] on div "It indicates the maximum heat the GPU's cooling system needs to dissipate." at bounding box center [442, 122] width 485 height 31
click at [200, 103] on input "a. It indicates the maximum heat the GPU's cooling system needs to dissipate." at bounding box center [200, 98] width 0 height 10
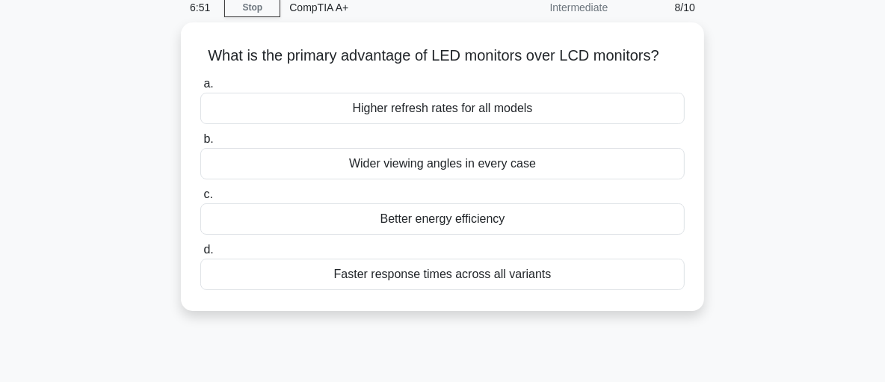
scroll to position [0, 0]
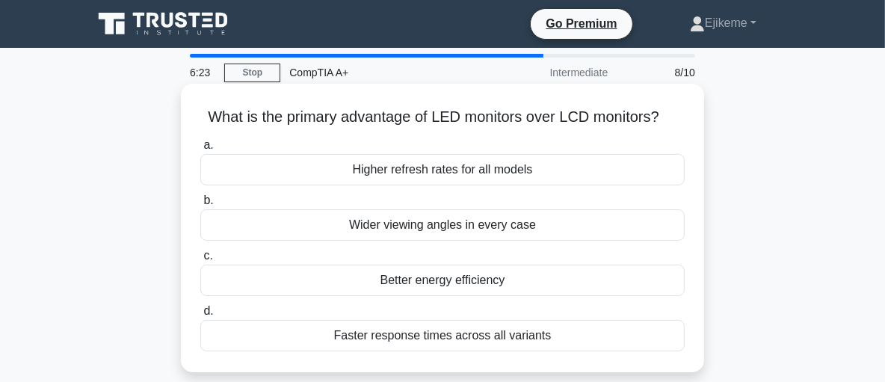
click at [330, 167] on div "Higher refresh rates for all models" at bounding box center [442, 169] width 485 height 31
click at [200, 150] on input "a. Higher refresh rates for all models" at bounding box center [200, 146] width 0 height 10
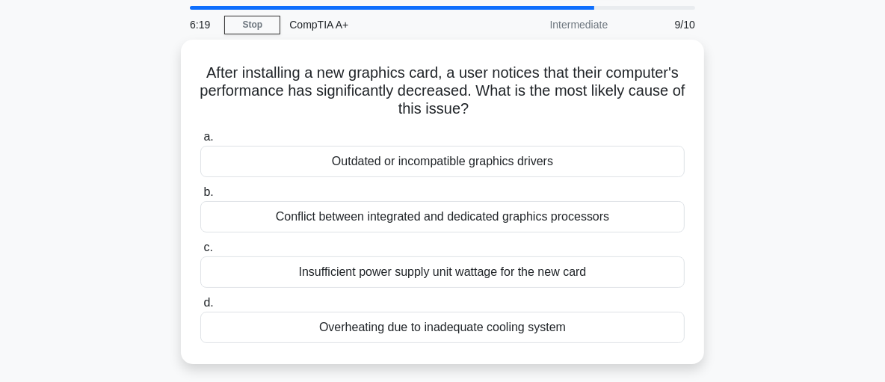
scroll to position [49, 0]
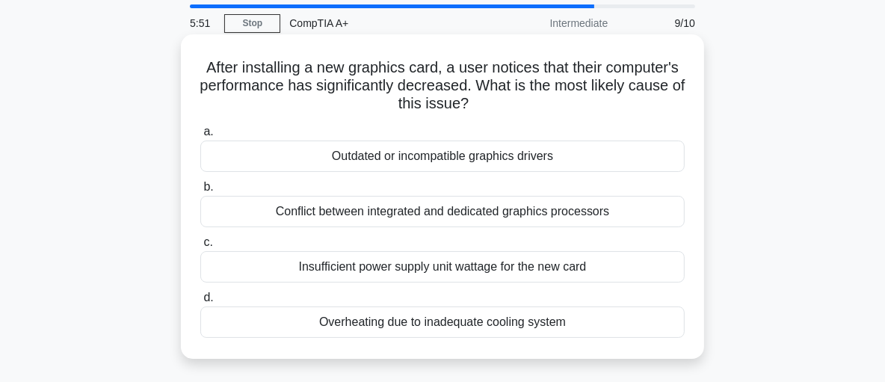
click at [268, 266] on div "Insufficient power supply unit wattage for the new card" at bounding box center [442, 266] width 485 height 31
click at [200, 247] on input "c. Insufficient power supply unit wattage for the new card" at bounding box center [200, 243] width 0 height 10
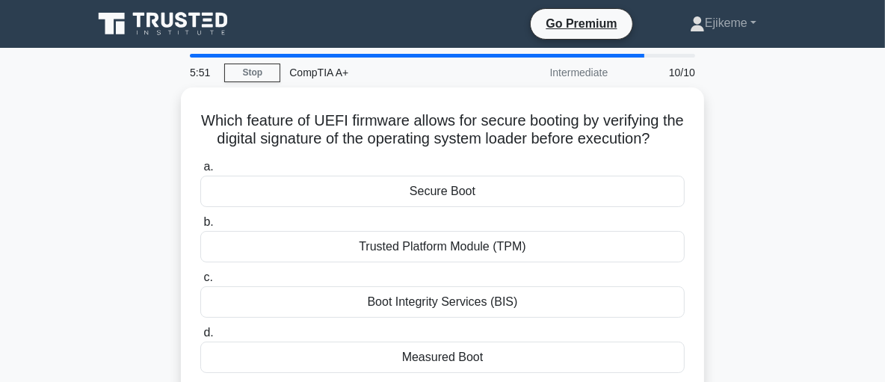
scroll to position [0, 0]
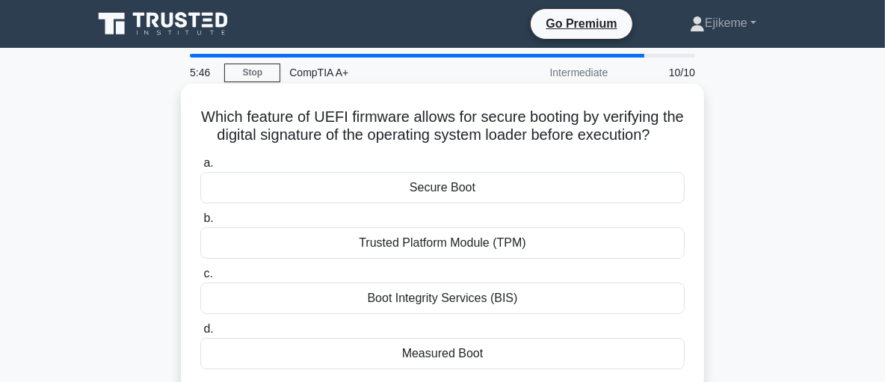
click at [360, 259] on div "Trusted Platform Module (TPM)" at bounding box center [442, 242] width 485 height 31
click at [200, 224] on input "b. Trusted Platform Module (TPM)" at bounding box center [200, 219] width 0 height 10
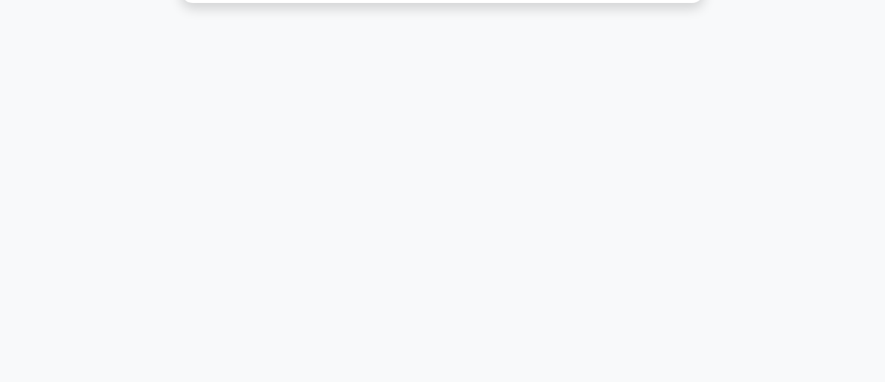
scroll to position [395, 0]
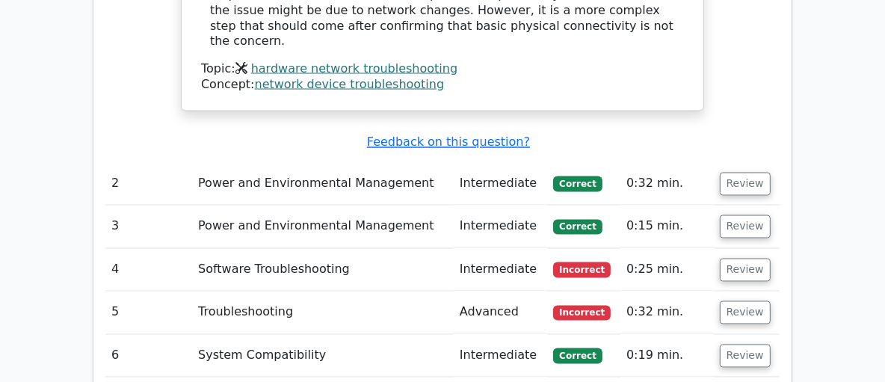
scroll to position [1968, 0]
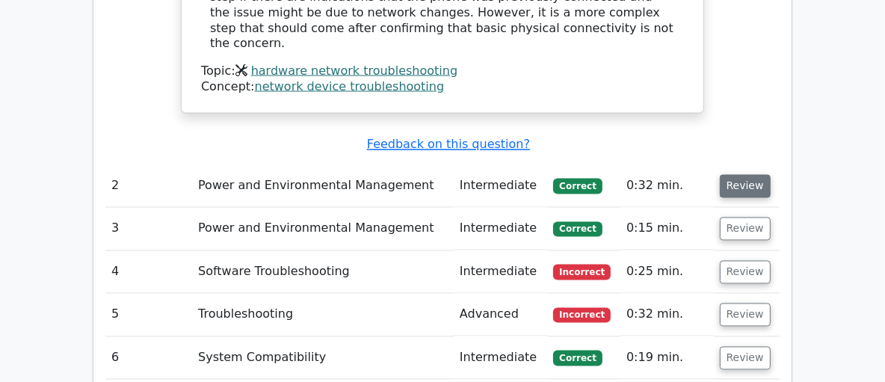
click at [741, 175] on button "Review" at bounding box center [745, 186] width 51 height 23
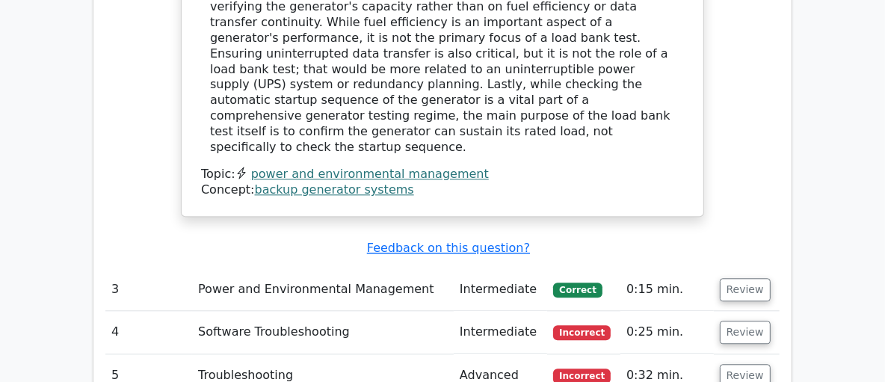
scroll to position [2614, 0]
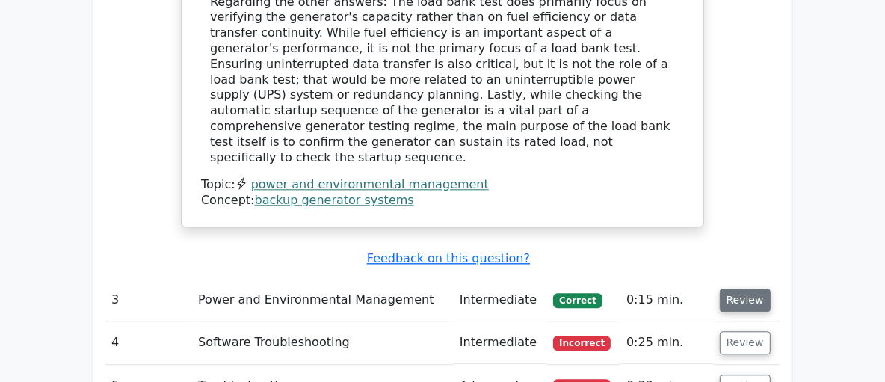
click at [741, 289] on button "Review" at bounding box center [745, 300] width 51 height 23
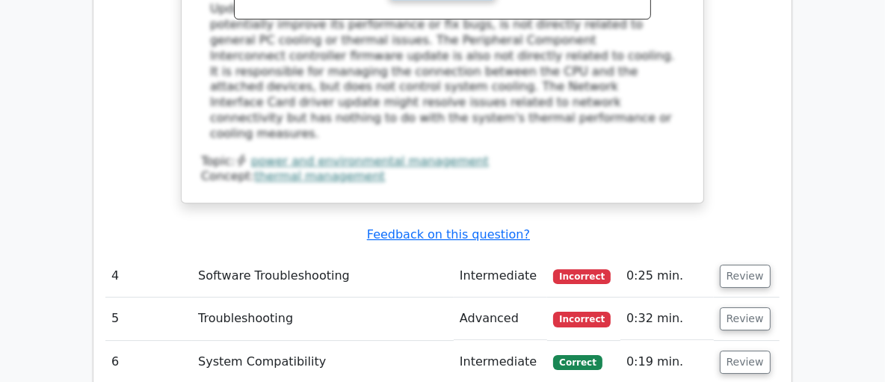
scroll to position [3402, 0]
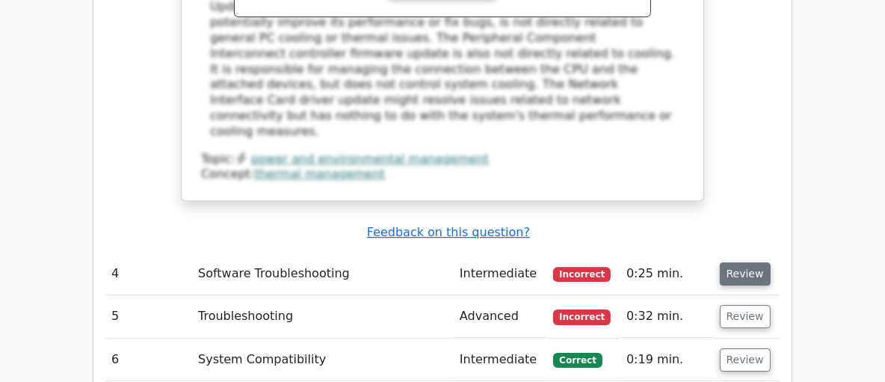
click at [745, 262] on button "Review" at bounding box center [745, 273] width 51 height 23
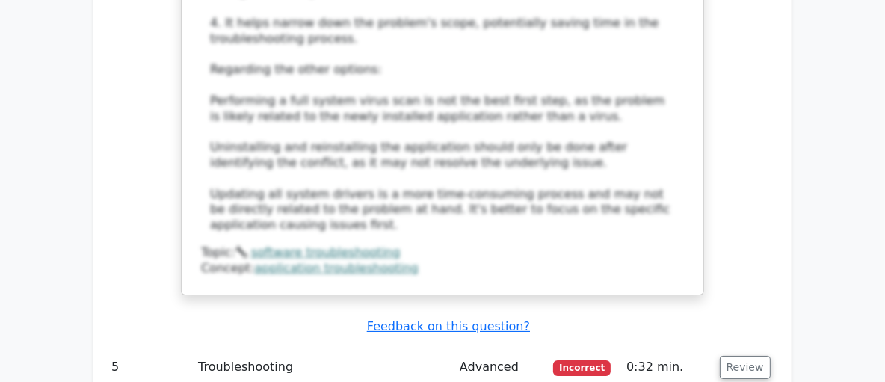
scroll to position [4217, 0]
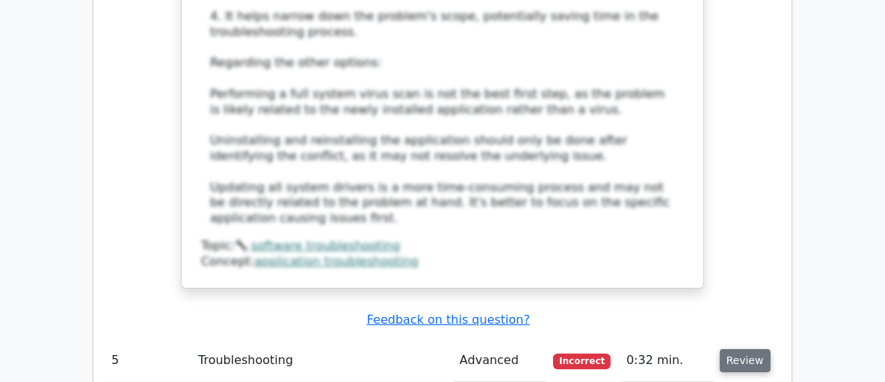
click at [755, 349] on button "Review" at bounding box center [745, 360] width 51 height 23
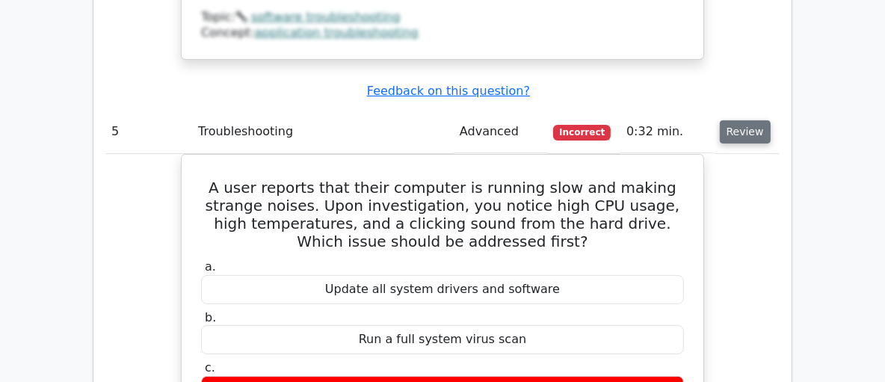
scroll to position [4450, 0]
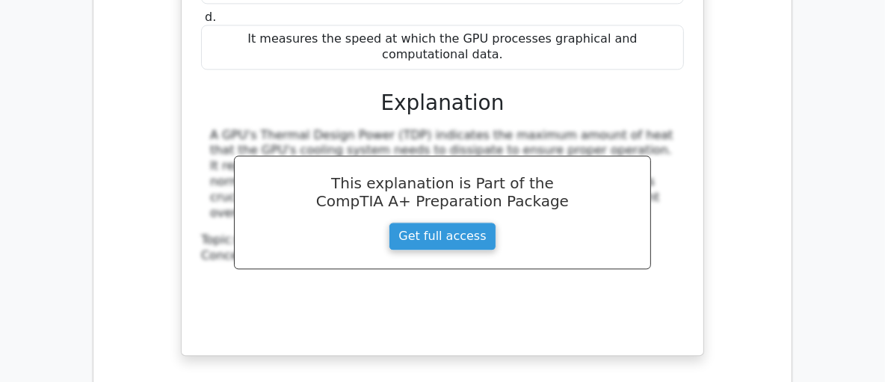
scroll to position [6712, 0]
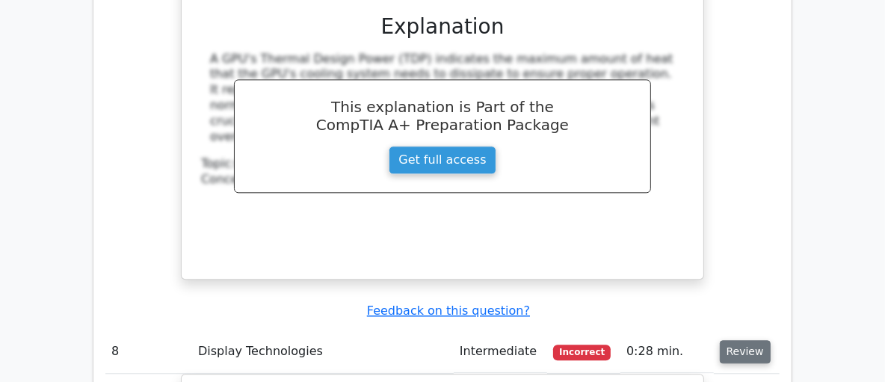
scroll to position [6787, 0]
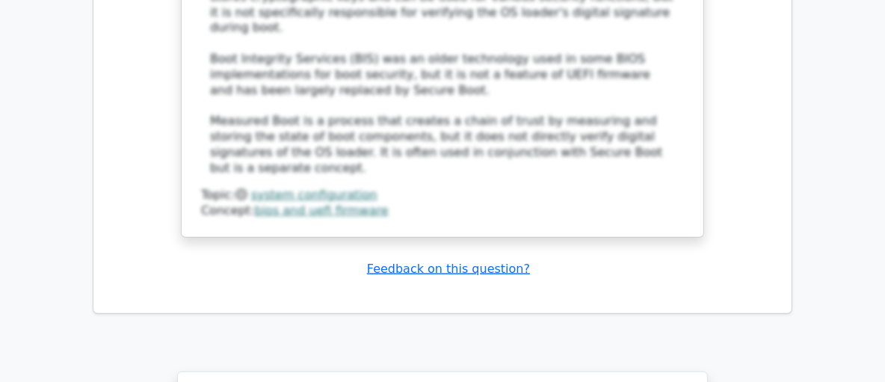
scroll to position [9519, 0]
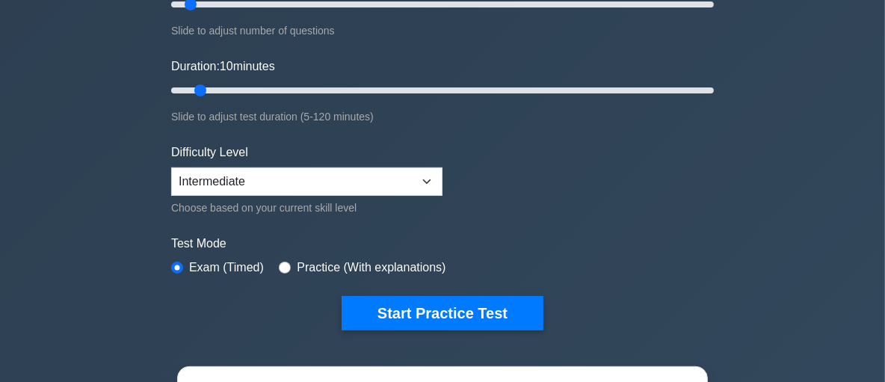
scroll to position [235, 0]
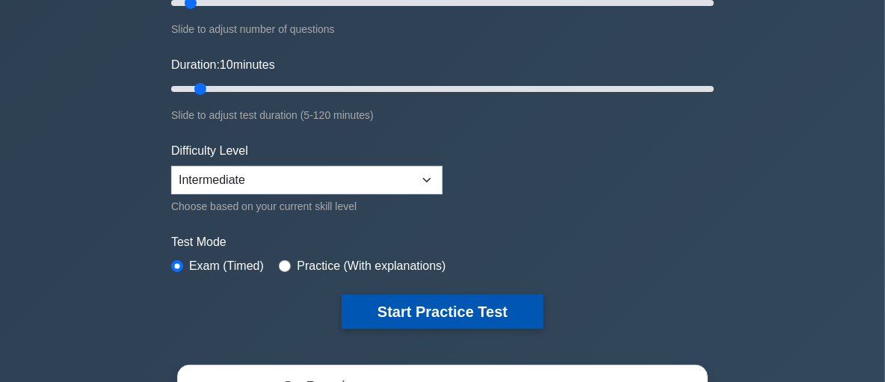
click at [517, 311] on button "Start Practice Test" at bounding box center [443, 312] width 202 height 34
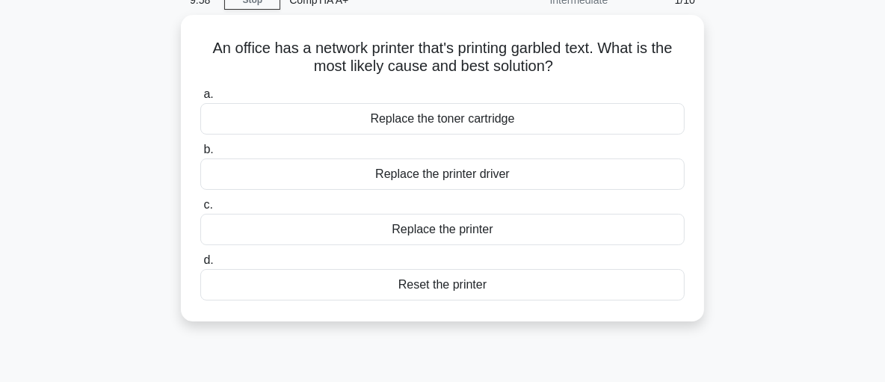
scroll to position [67, 0]
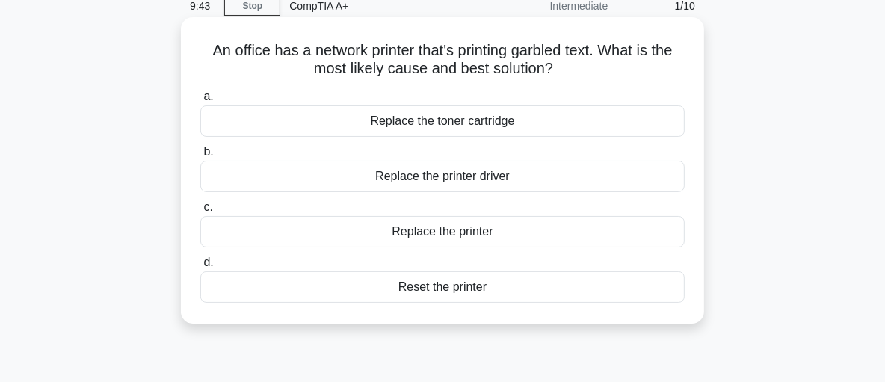
click at [659, 123] on div "Replace the toner cartridge" at bounding box center [442, 120] width 485 height 31
click at [200, 102] on input "a. Replace the toner cartridge" at bounding box center [200, 97] width 0 height 10
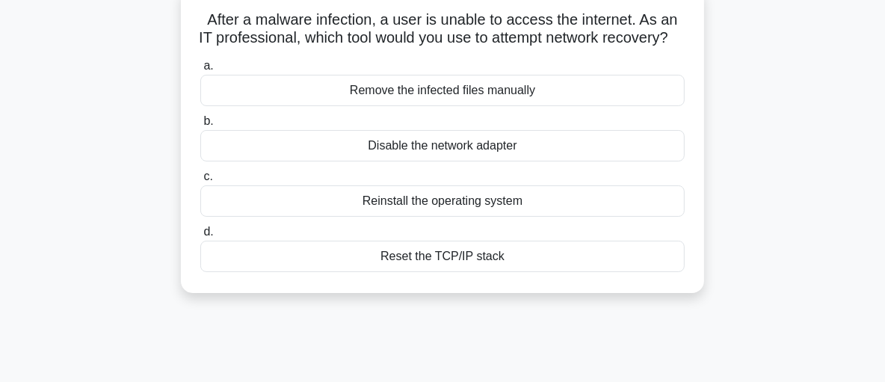
scroll to position [101, 0]
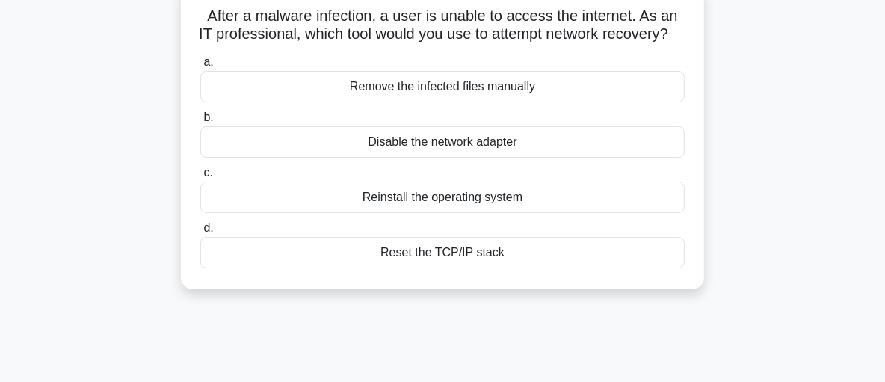
click at [647, 268] on div "Reset the TCP/IP stack" at bounding box center [442, 252] width 485 height 31
click at [200, 233] on input "d. Reset the TCP/IP stack" at bounding box center [200, 229] width 0 height 10
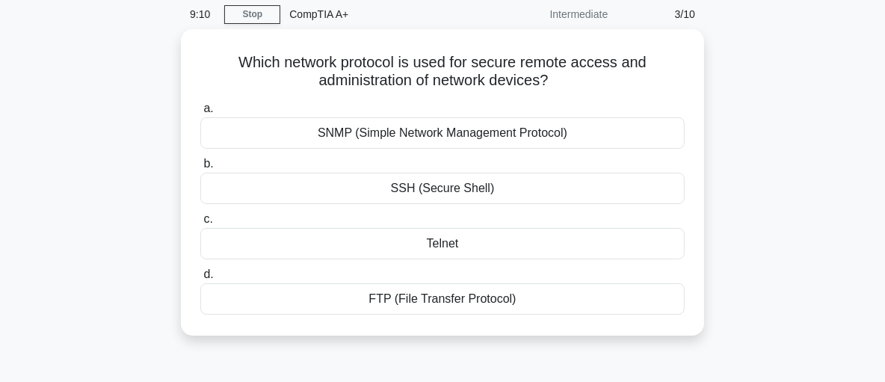
scroll to position [60, 0]
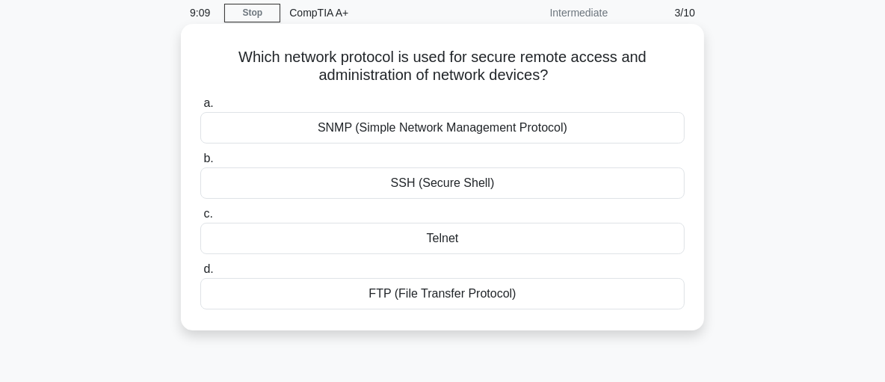
click at [649, 189] on div "SSH (Secure Shell)" at bounding box center [442, 182] width 485 height 31
click at [200, 164] on input "b. SSH (Secure Shell)" at bounding box center [200, 159] width 0 height 10
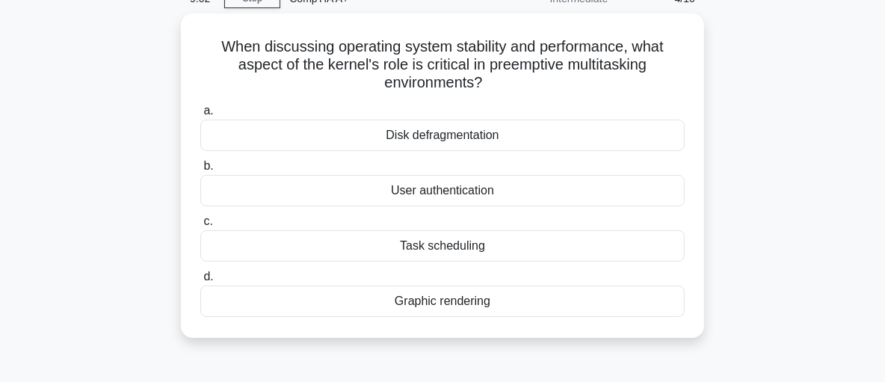
scroll to position [77, 0]
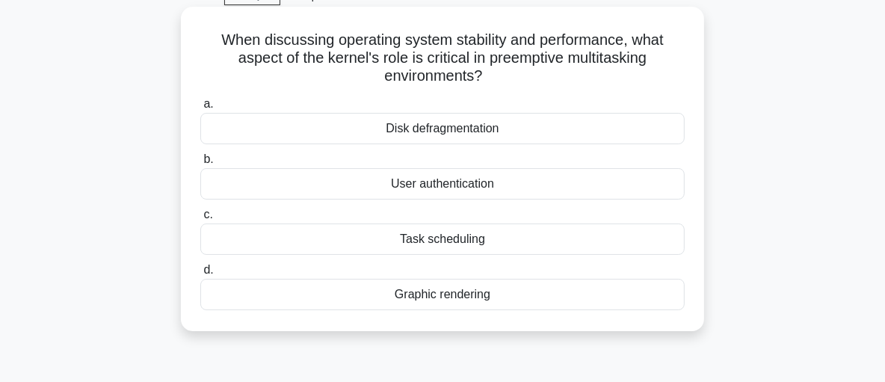
click at [664, 250] on div "Task scheduling" at bounding box center [442, 239] width 485 height 31
click at [200, 220] on input "c. Task scheduling" at bounding box center [200, 215] width 0 height 10
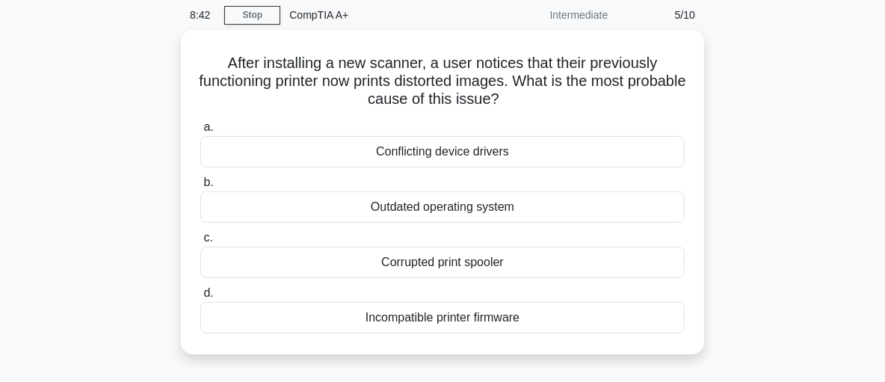
scroll to position [58, 0]
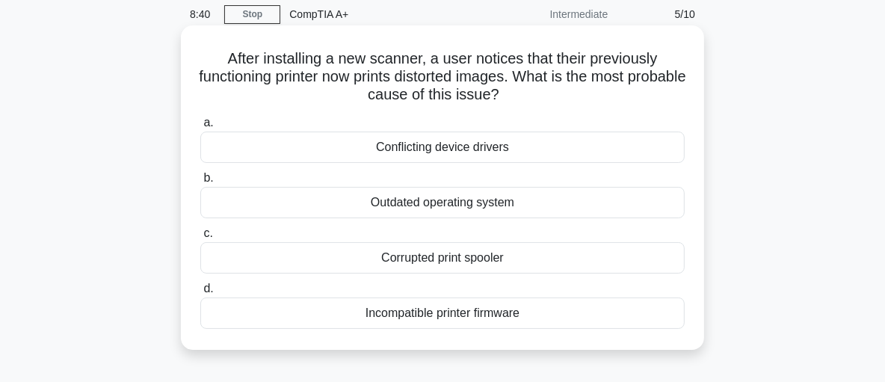
click at [402, 153] on div "Conflicting device drivers" at bounding box center [442, 147] width 485 height 31
click at [200, 128] on input "a. Conflicting device drivers" at bounding box center [200, 123] width 0 height 10
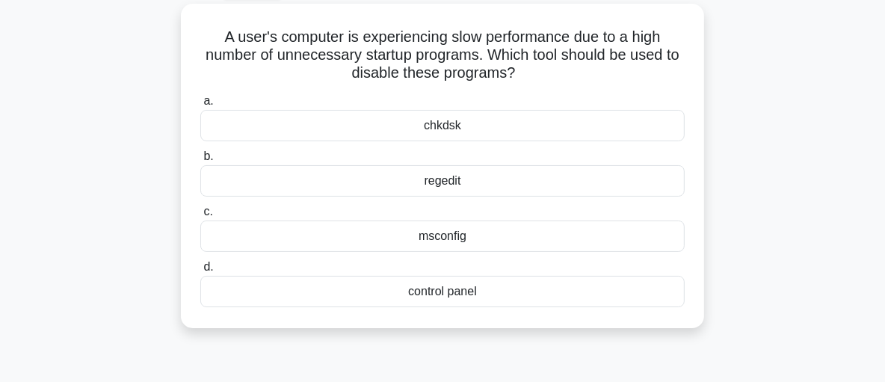
scroll to position [85, 0]
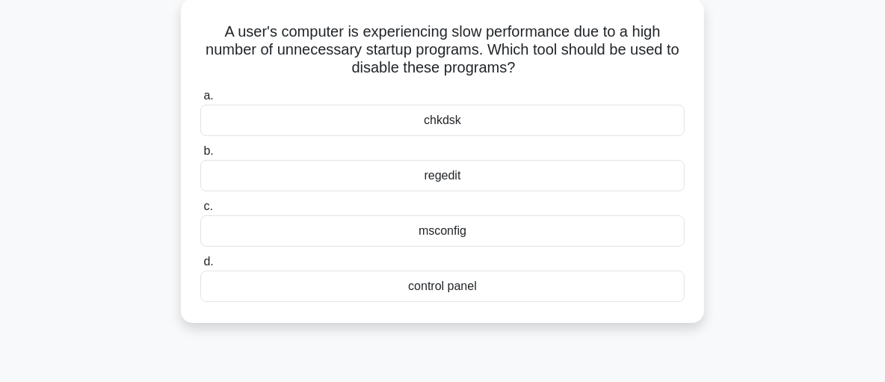
click at [443, 236] on div "msconfig" at bounding box center [442, 230] width 485 height 31
click at [200, 212] on input "c. msconfig" at bounding box center [200, 207] width 0 height 10
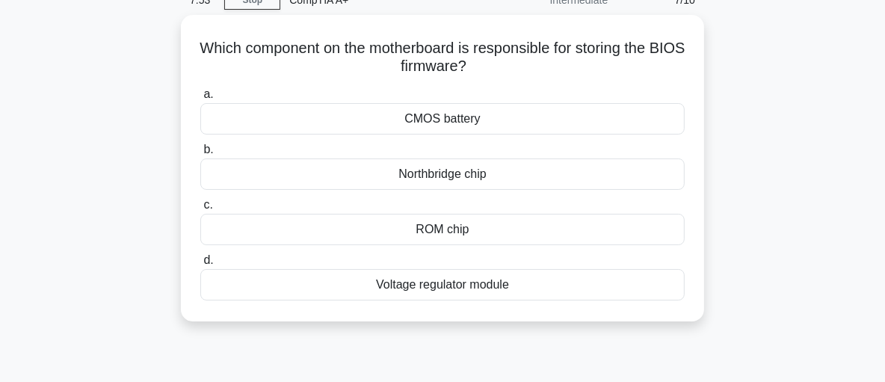
scroll to position [77, 0]
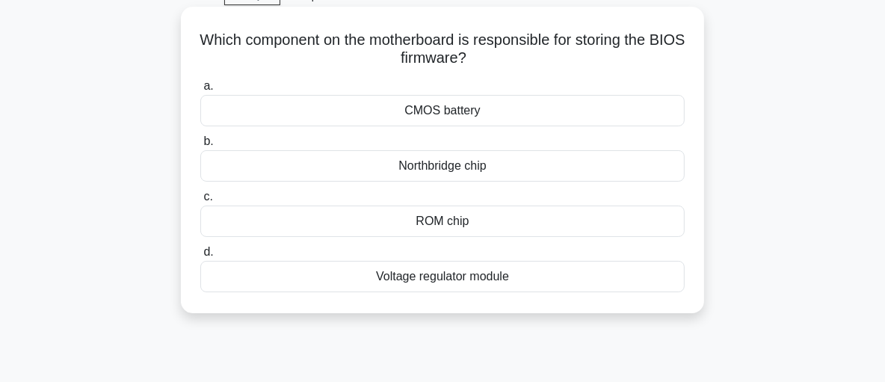
click at [494, 214] on div "ROM chip" at bounding box center [442, 221] width 485 height 31
click at [200, 202] on input "c. ROM chip" at bounding box center [200, 197] width 0 height 10
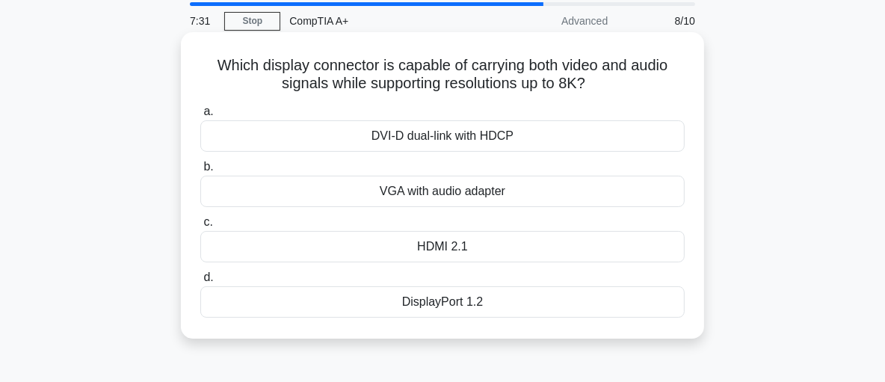
scroll to position [83, 0]
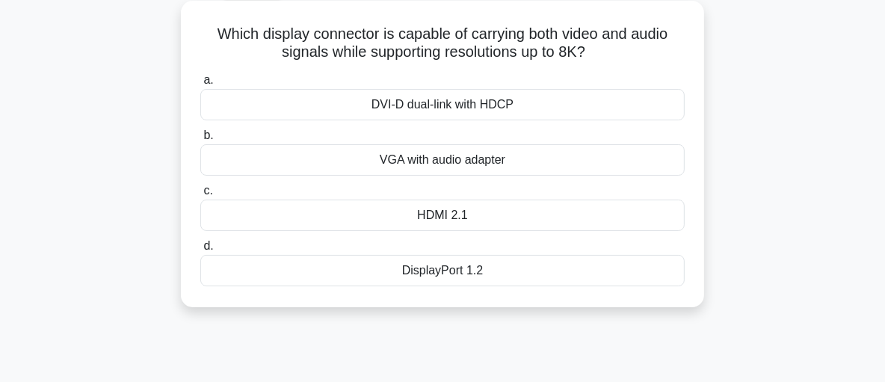
click at [424, 208] on div "HDMI 2.1" at bounding box center [442, 215] width 485 height 31
click at [200, 196] on input "c. HDMI 2.1" at bounding box center [200, 191] width 0 height 10
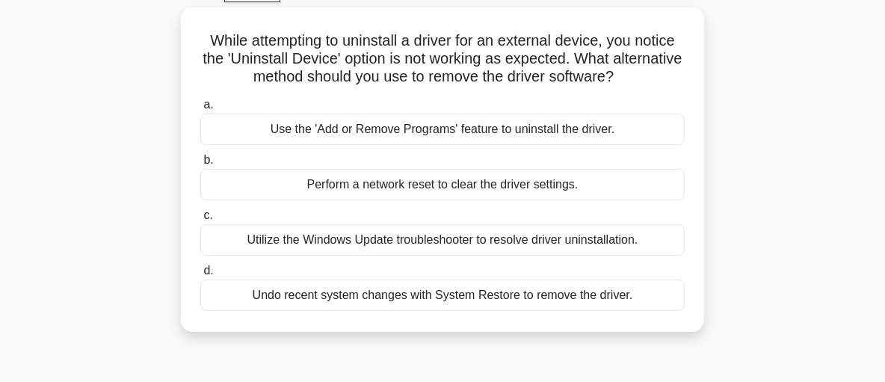
scroll to position [76, 0]
click at [666, 245] on div "Utilize the Windows Update troubleshooter to resolve driver uninstallation." at bounding box center [442, 239] width 485 height 31
click at [200, 221] on input "c. Utilize the Windows Update troubleshooter to resolve driver uninstallation." at bounding box center [200, 216] width 0 height 10
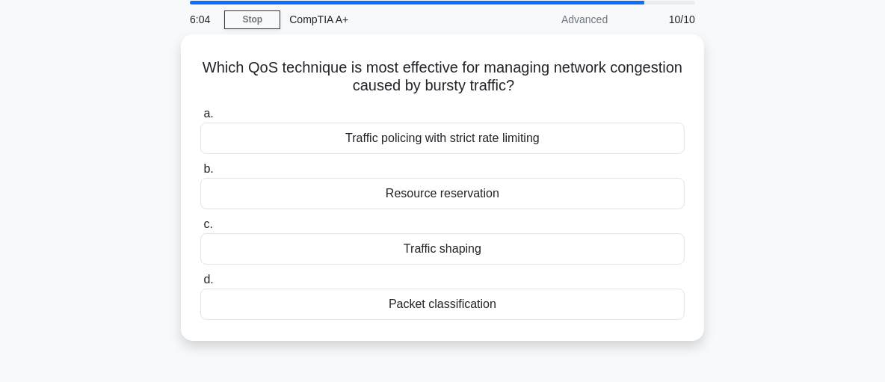
scroll to position [54, 0]
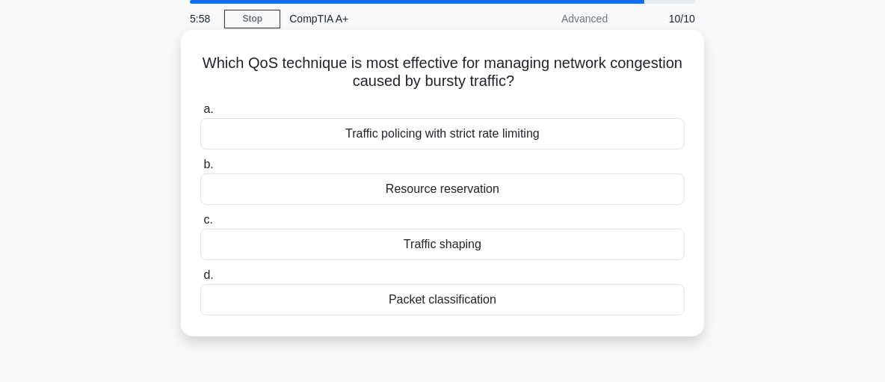
click at [668, 272] on label "d. Packet classification" at bounding box center [442, 290] width 485 height 49
click at [200, 272] on input "d. Packet classification" at bounding box center [200, 276] width 0 height 10
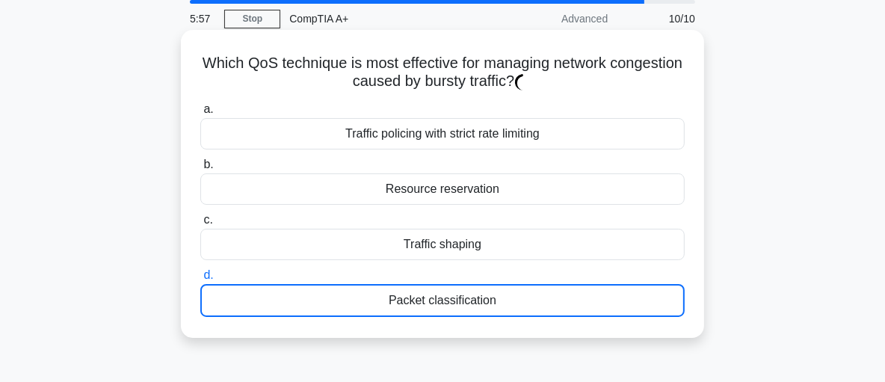
click at [675, 247] on div "Traffic shaping" at bounding box center [442, 244] width 485 height 31
click at [200, 225] on input "c. Traffic shaping" at bounding box center [200, 220] width 0 height 10
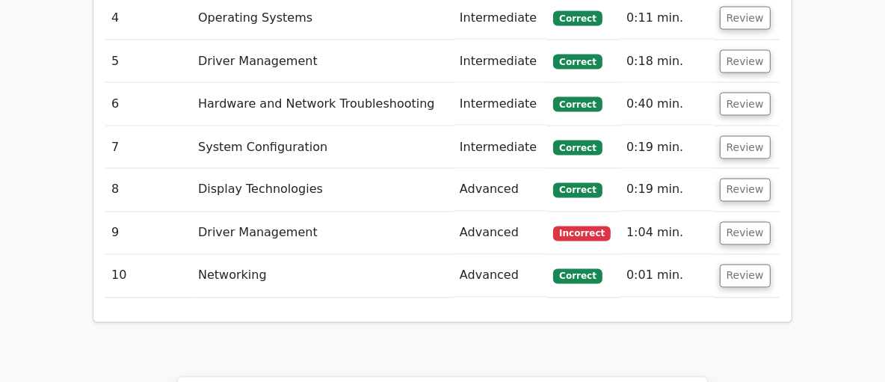
scroll to position [1915, 0]
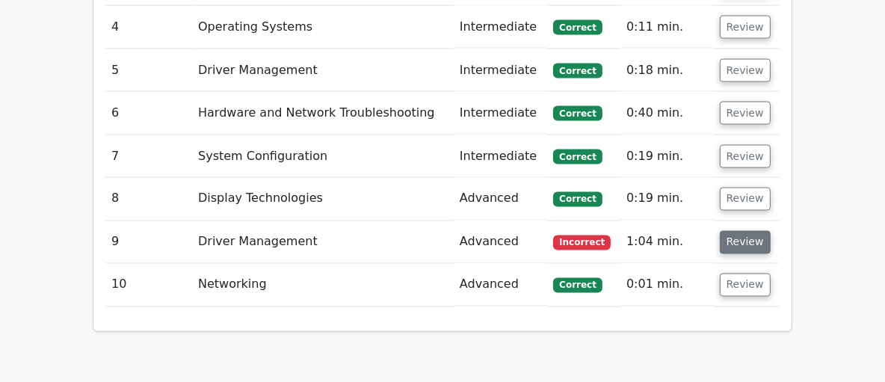
click at [745, 231] on button "Review" at bounding box center [745, 242] width 51 height 23
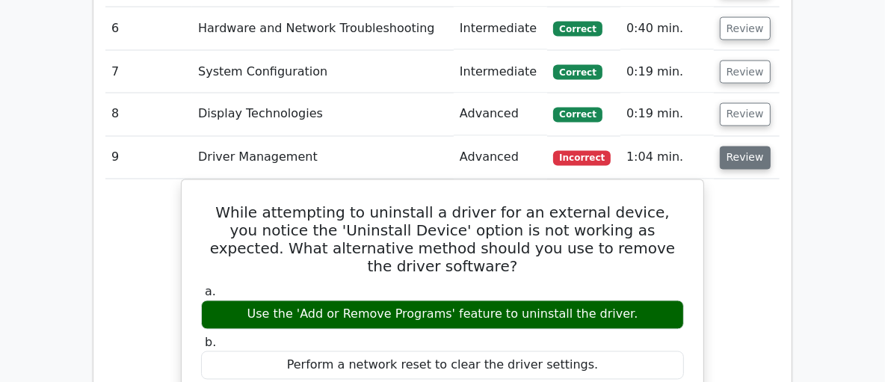
scroll to position [1996, 0]
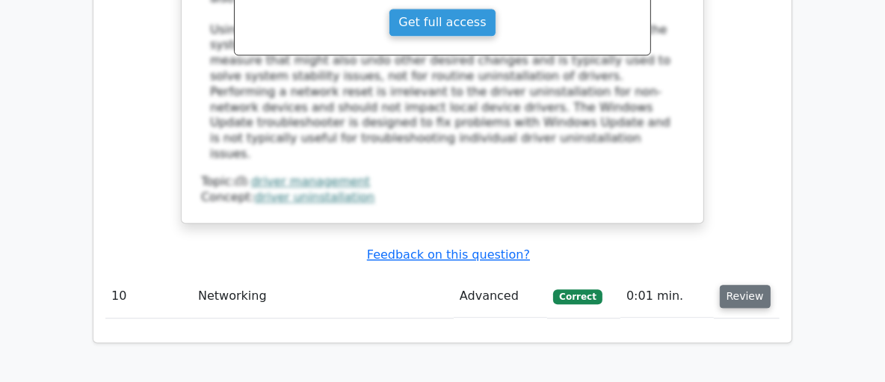
click at [734, 285] on button "Review" at bounding box center [745, 296] width 51 height 23
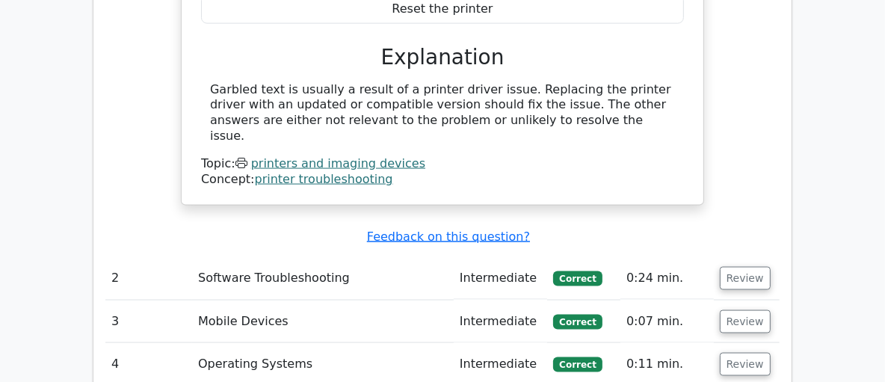
scroll to position [1548, 0]
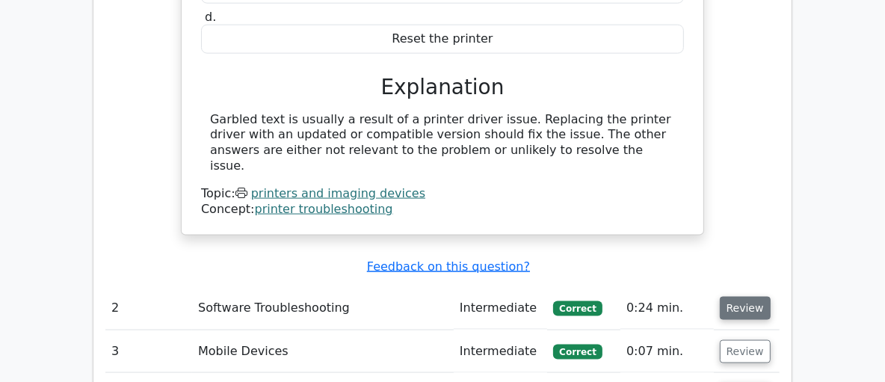
click at [742, 297] on button "Review" at bounding box center [745, 308] width 51 height 23
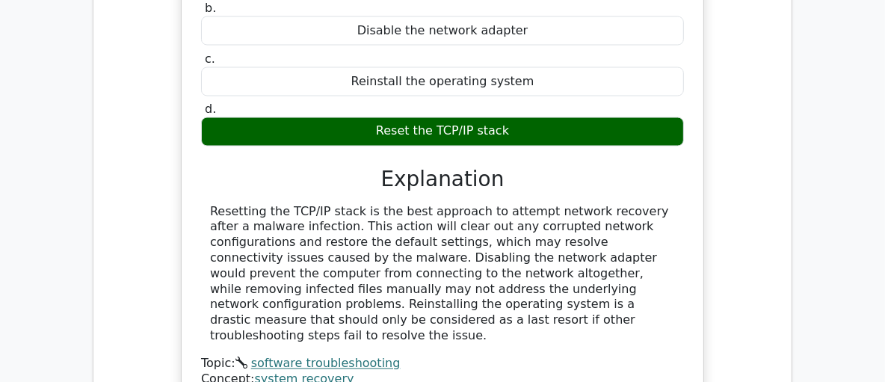
scroll to position [2033, 0]
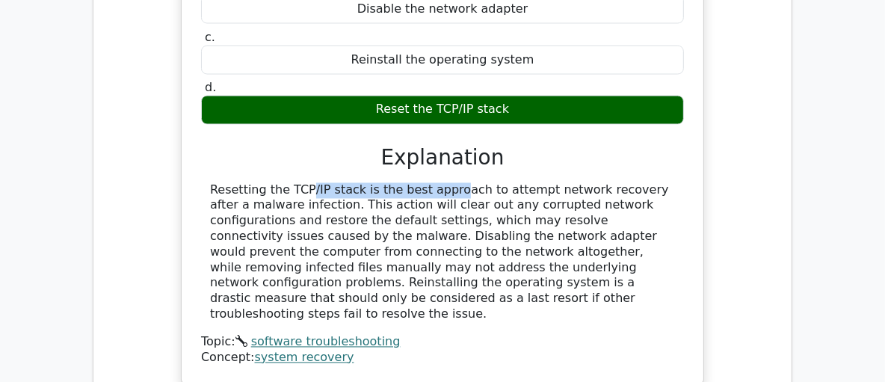
drag, startPoint x: 209, startPoint y: 119, endPoint x: 351, endPoint y: 121, distance: 142.8
click at [351, 183] on div "Resetting the TCP/IP stack is the best approach to attempt network recovery aft…" at bounding box center [442, 253] width 483 height 140
click at [304, 183] on div "Resetting the TCP/IP stack is the best approach to attempt network recovery aft…" at bounding box center [442, 253] width 465 height 140
drag, startPoint x: 209, startPoint y: 121, endPoint x: 350, endPoint y: 118, distance: 141.4
click at [350, 183] on div "Resetting the TCP/IP stack is the best approach to attempt network recovery aft…" at bounding box center [442, 253] width 483 height 140
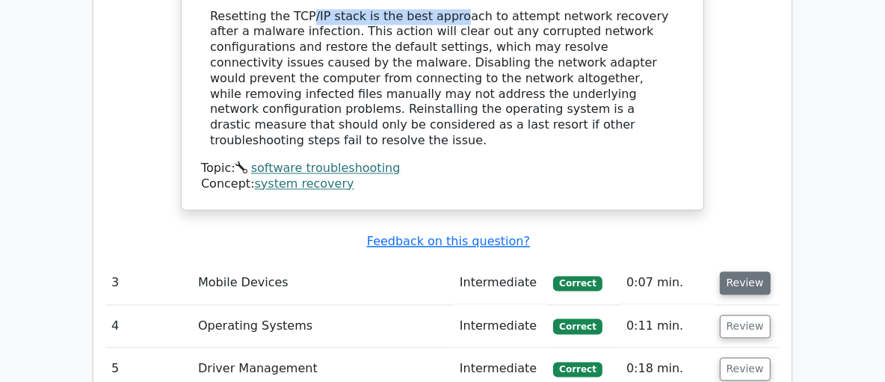
click at [744, 271] on button "Review" at bounding box center [745, 282] width 51 height 23
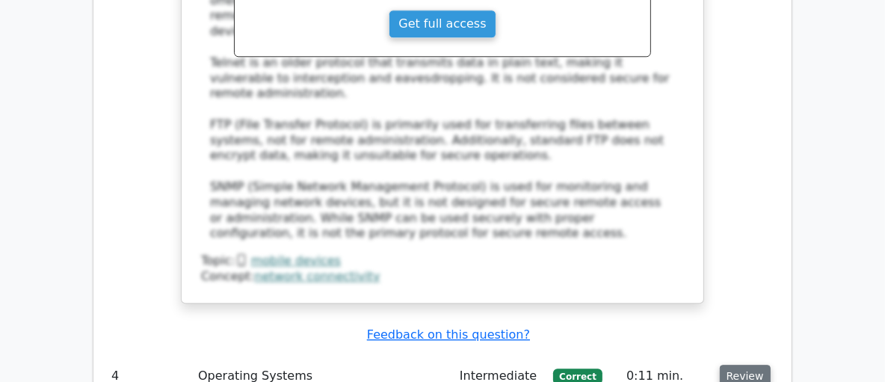
click at [752, 365] on button "Review" at bounding box center [745, 376] width 51 height 23
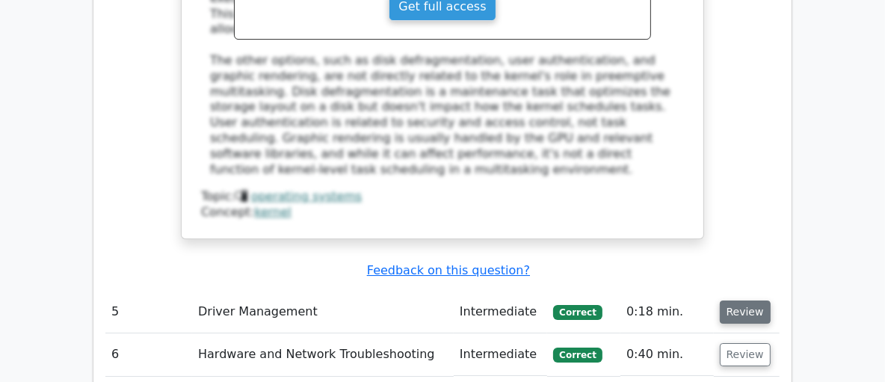
click at [737, 301] on button "Review" at bounding box center [745, 312] width 51 height 23
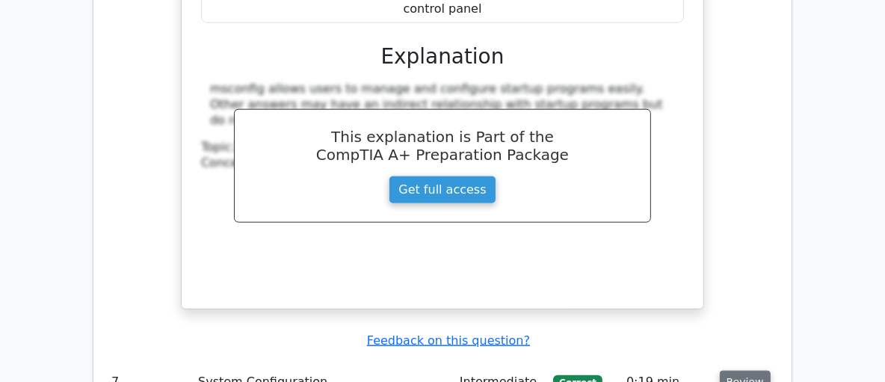
click at [746, 371] on button "Review" at bounding box center [745, 382] width 51 height 23
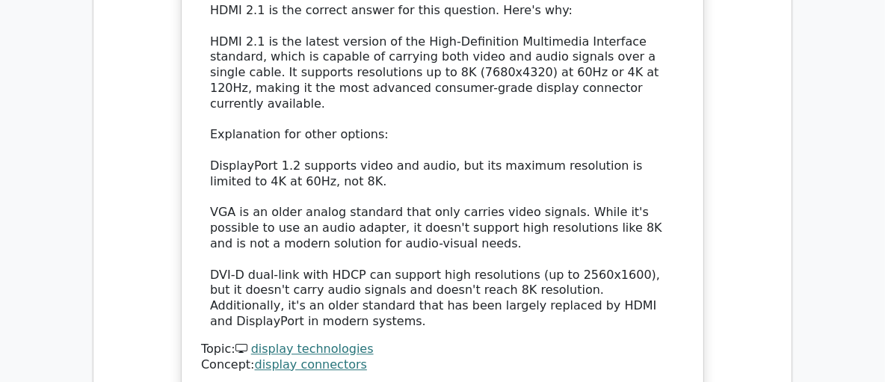
scroll to position [6970, 0]
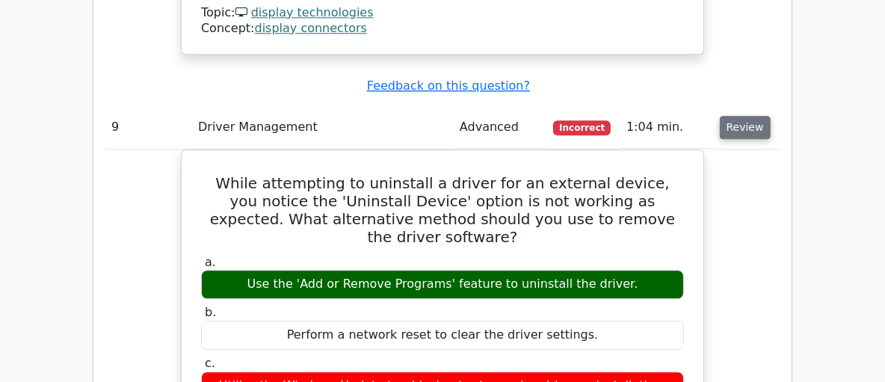
scroll to position [7302, 0]
